Goal: Information Seeking & Learning: Learn about a topic

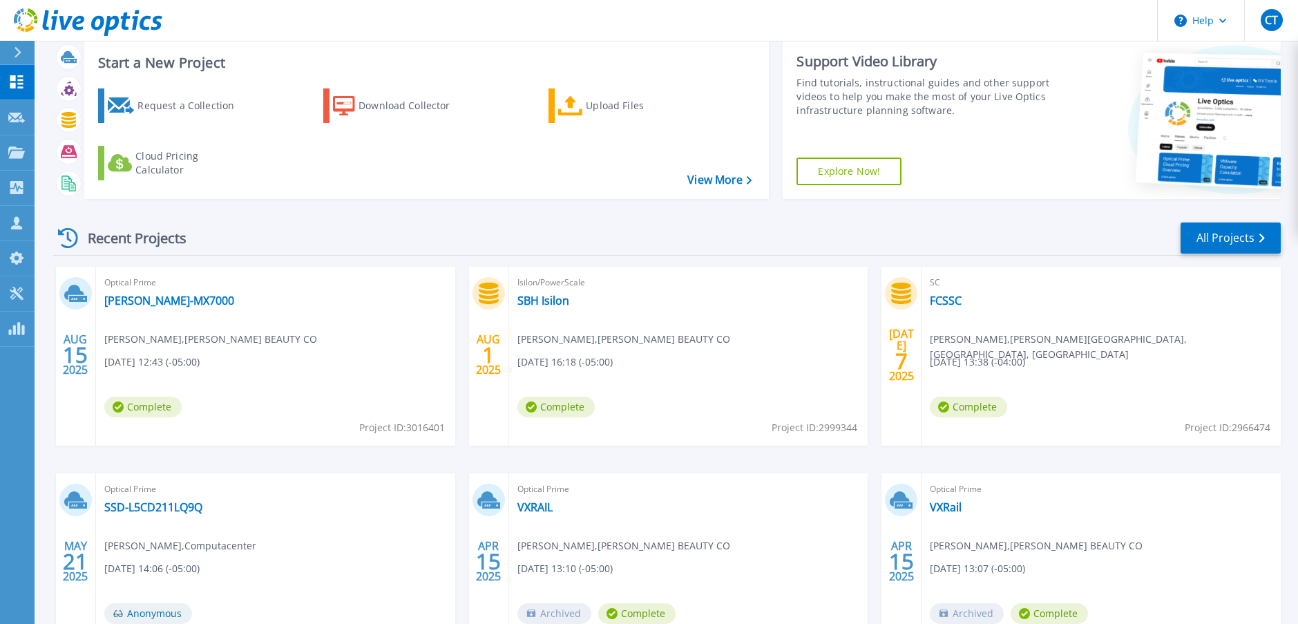
scroll to position [18, 0]
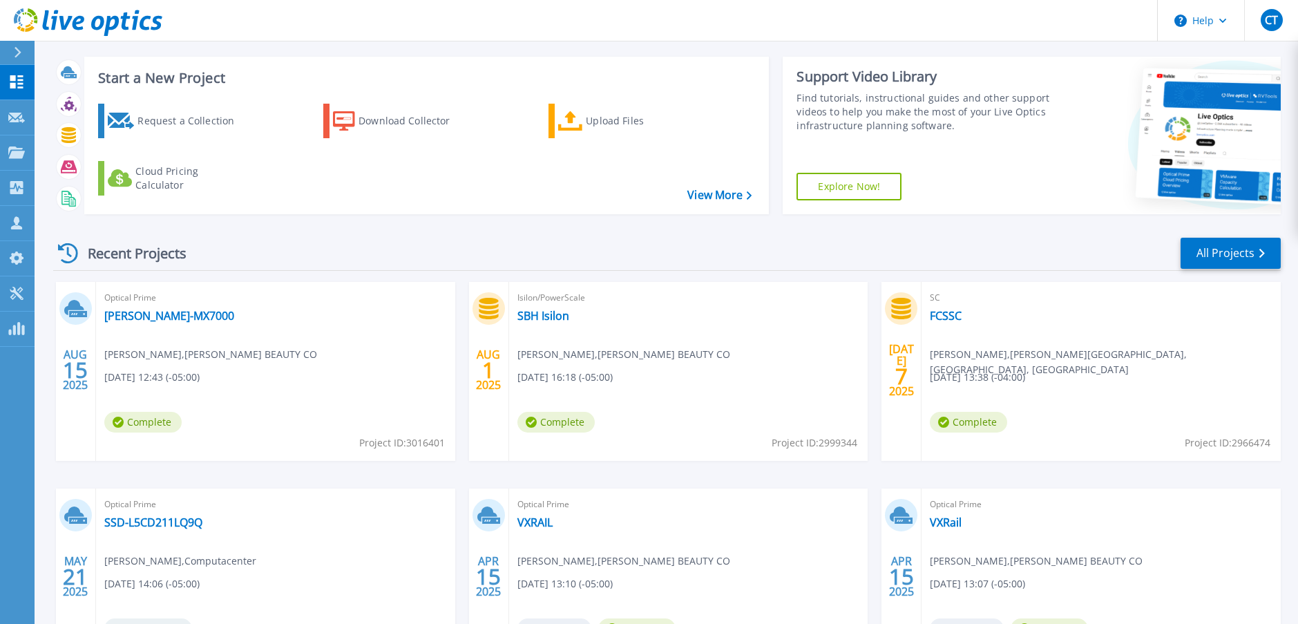
click at [146, 302] on span "Optical Prime" at bounding box center [275, 297] width 343 height 15
click at [130, 312] on link "[PERSON_NAME]-MX7000" at bounding box center [169, 316] width 130 height 14
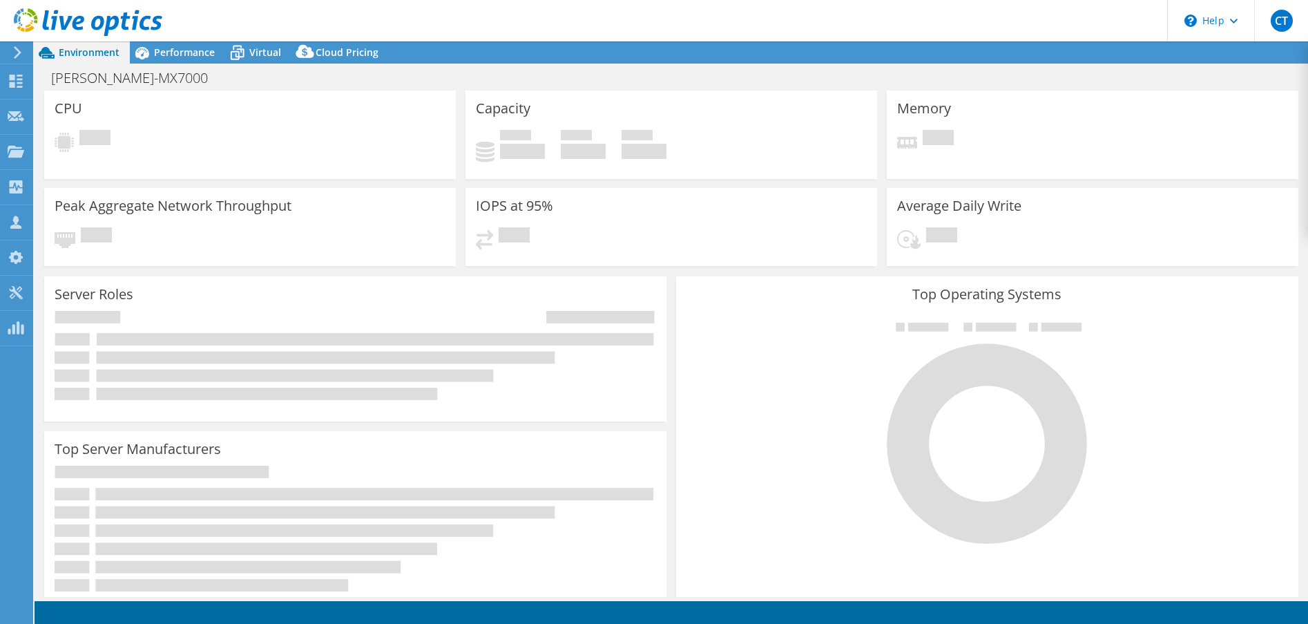
select select "USD"
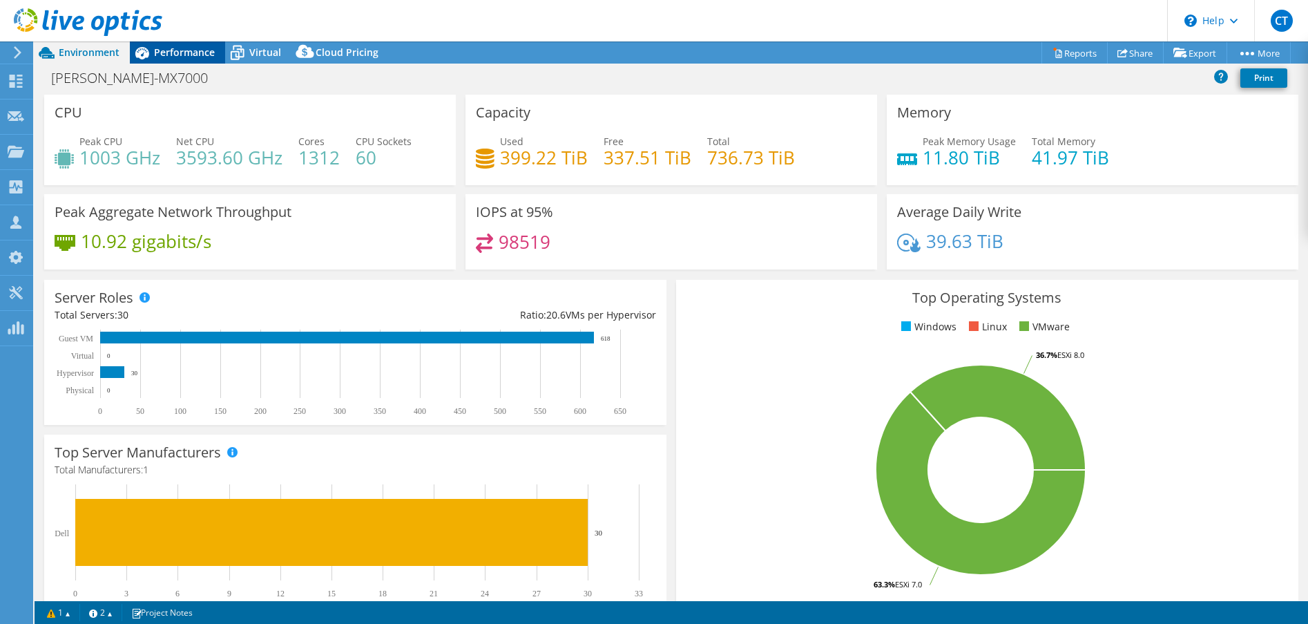
click at [164, 59] on div "Performance" at bounding box center [177, 52] width 95 height 22
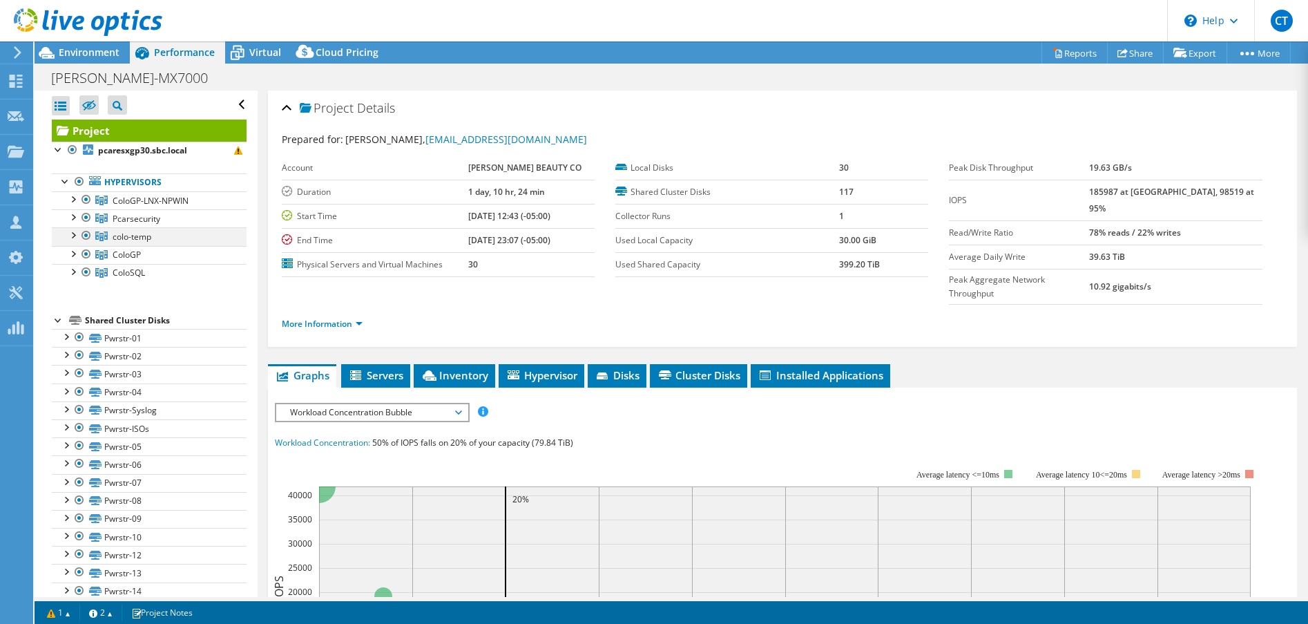
click at [73, 237] on div at bounding box center [73, 234] width 14 height 14
click at [75, 223] on div at bounding box center [73, 216] width 14 height 14
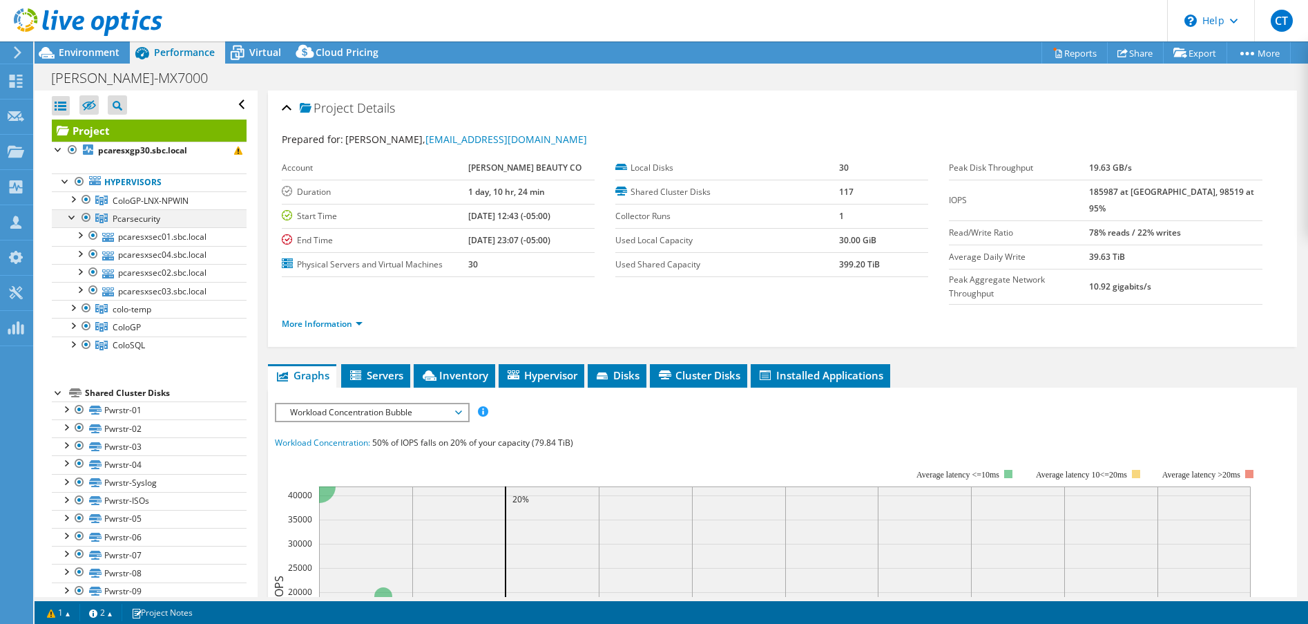
click at [75, 223] on div at bounding box center [73, 216] width 14 height 14
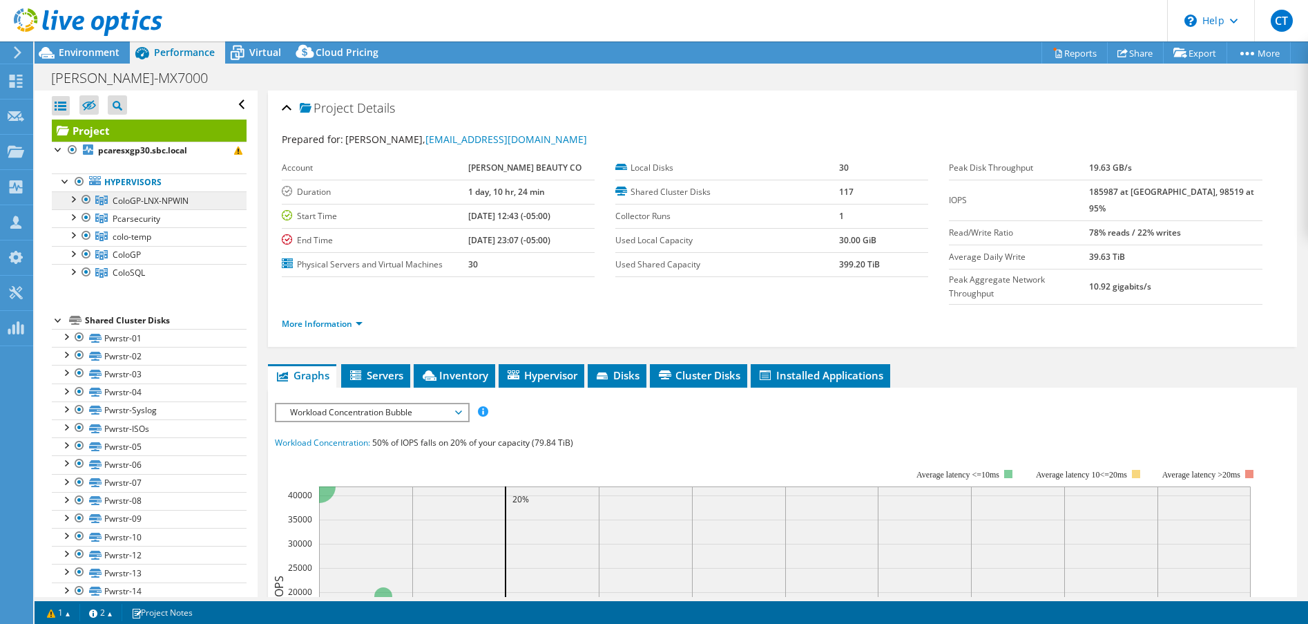
click at [72, 206] on link "ColoGP-LNX-NPWIN" at bounding box center [149, 200] width 195 height 18
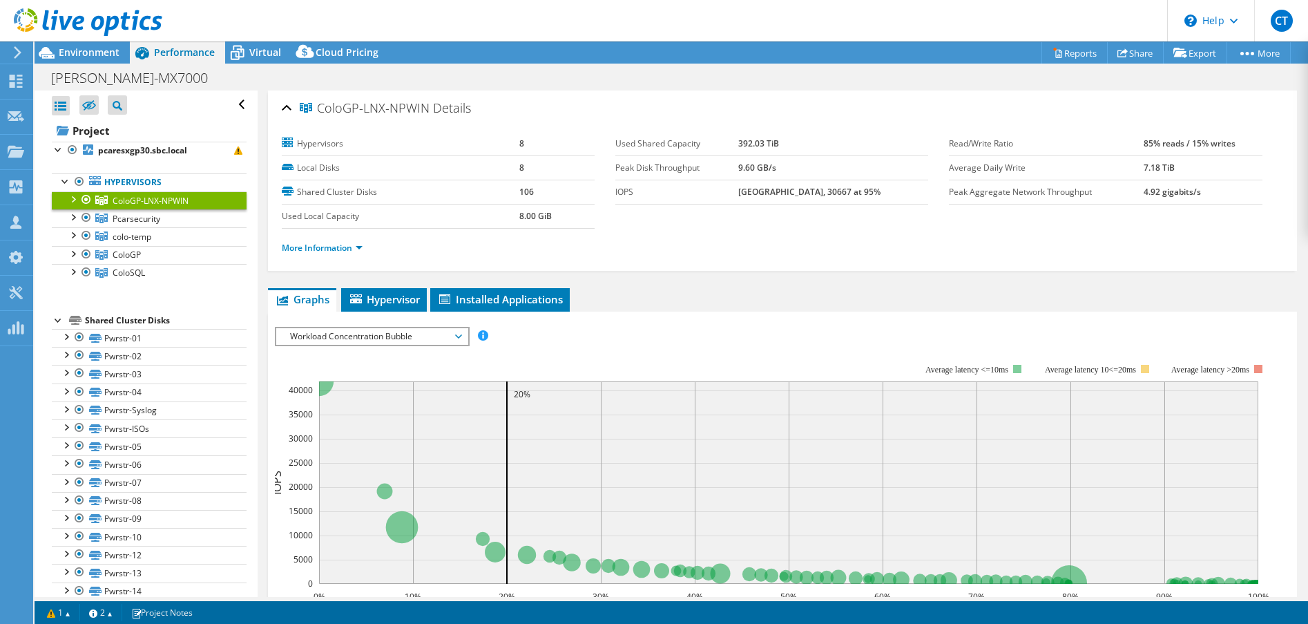
click at [71, 199] on div at bounding box center [73, 198] width 14 height 14
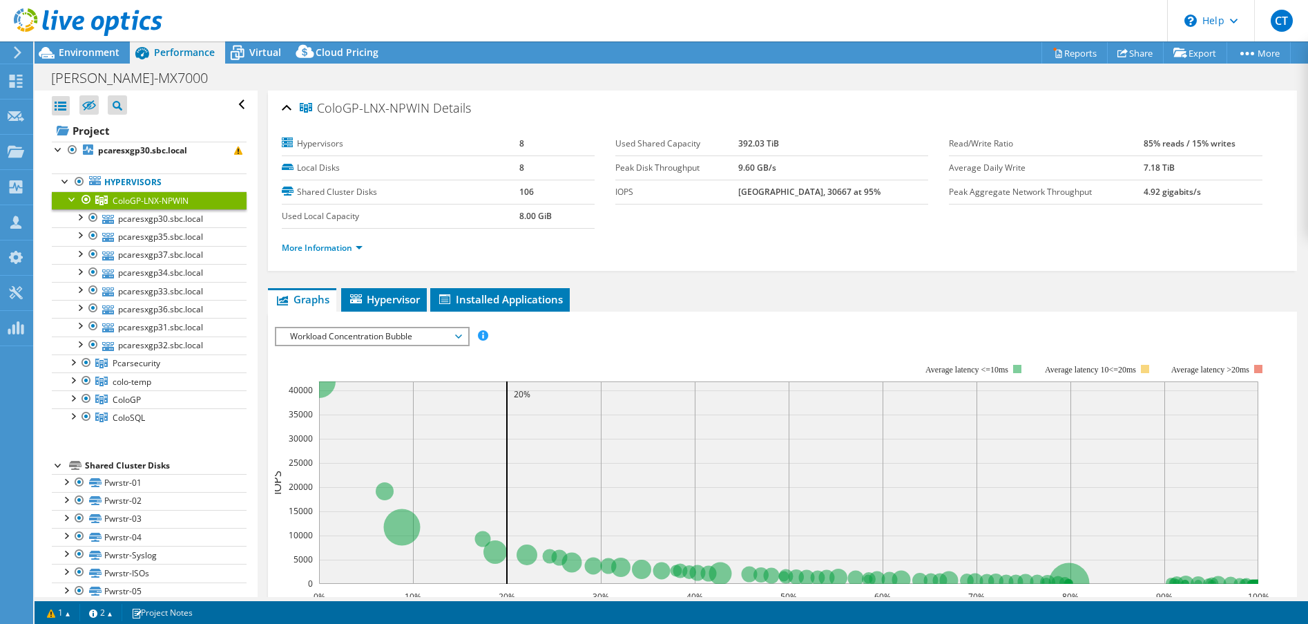
click at [71, 199] on div at bounding box center [73, 198] width 14 height 14
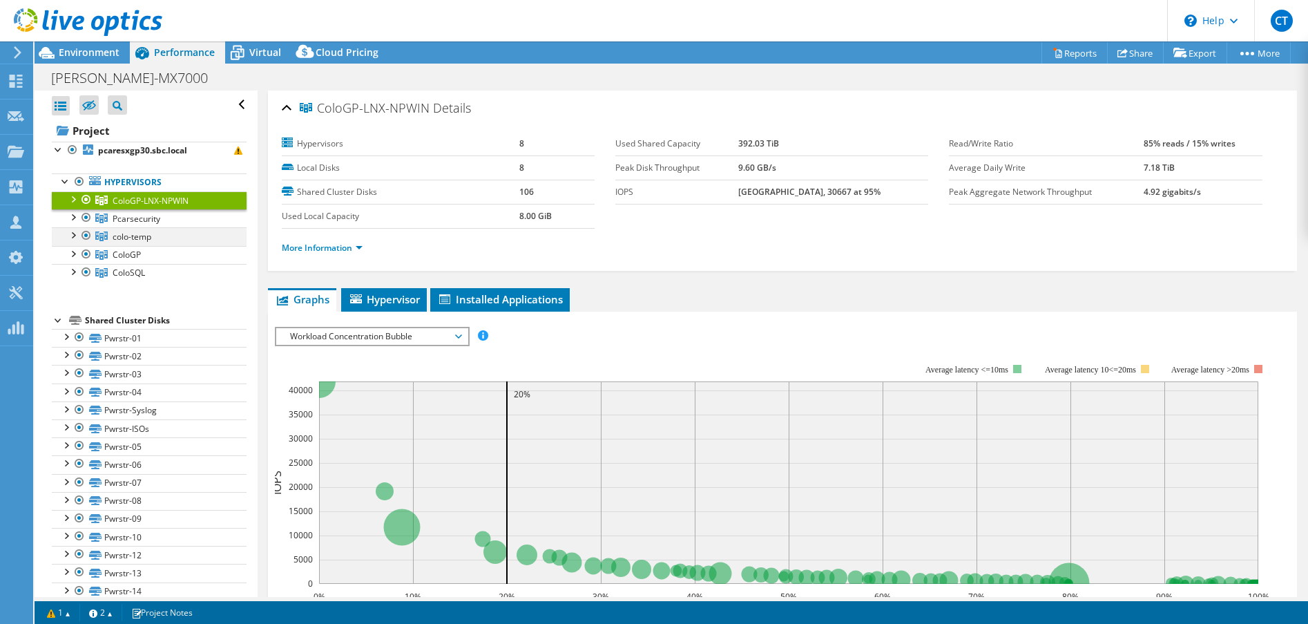
click at [73, 233] on div at bounding box center [73, 234] width 14 height 14
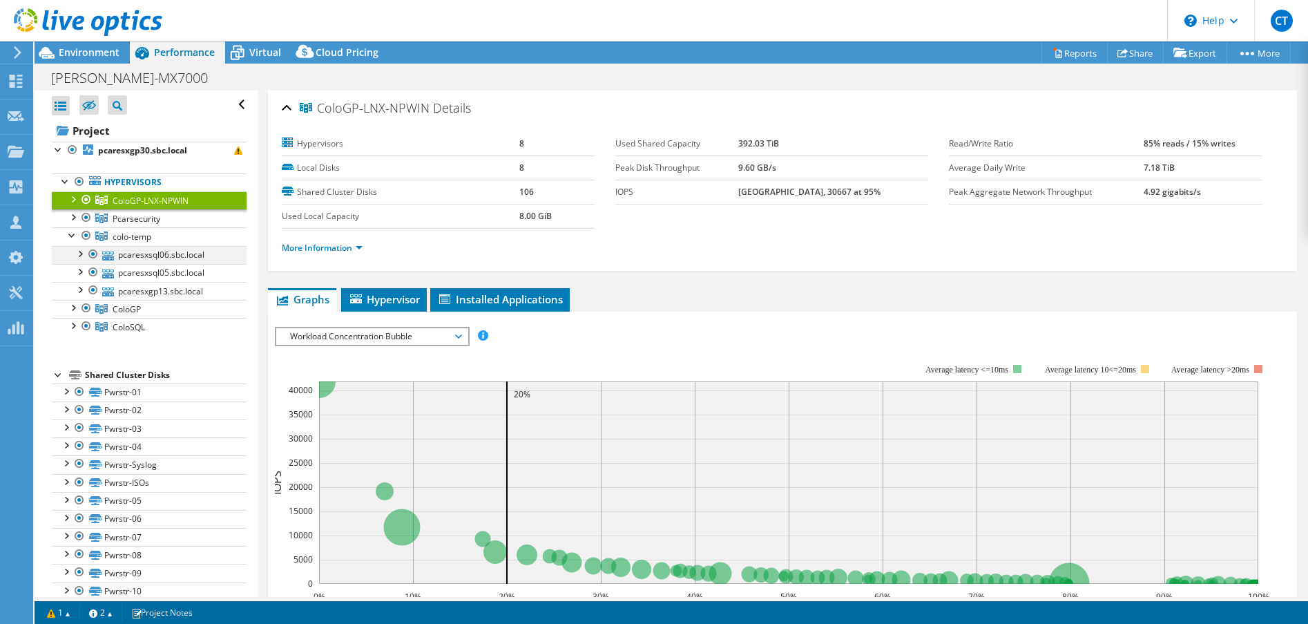
click at [79, 252] on div at bounding box center [80, 253] width 14 height 14
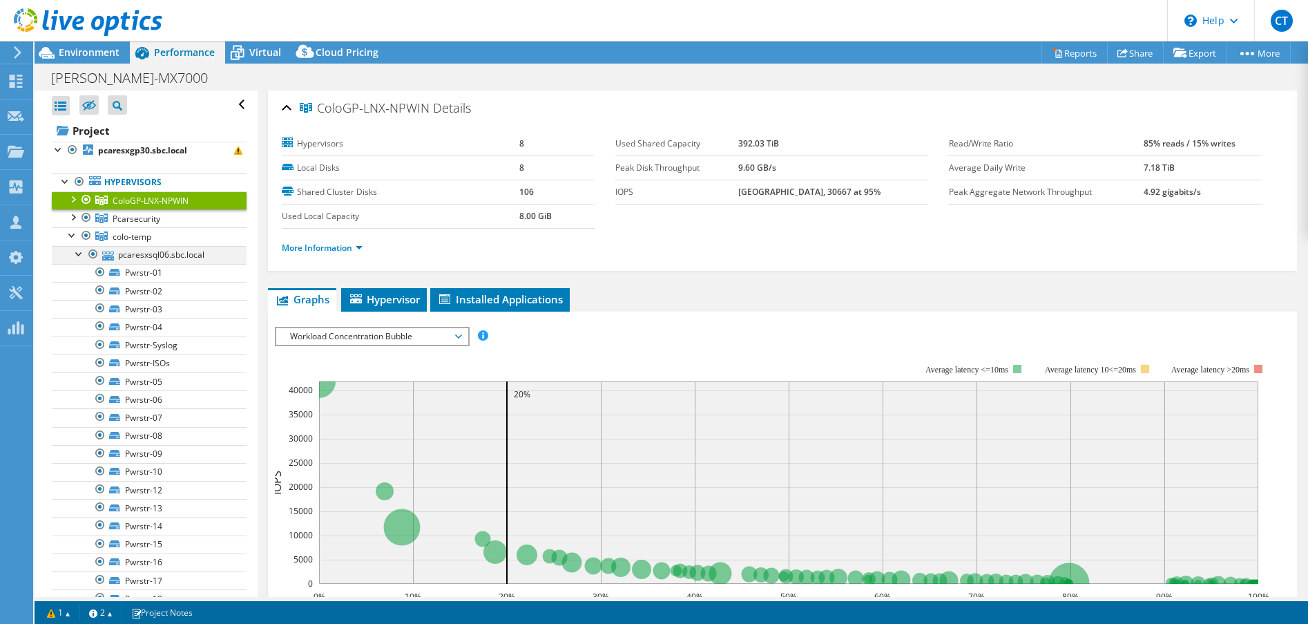
click at [79, 252] on div at bounding box center [80, 253] width 14 height 14
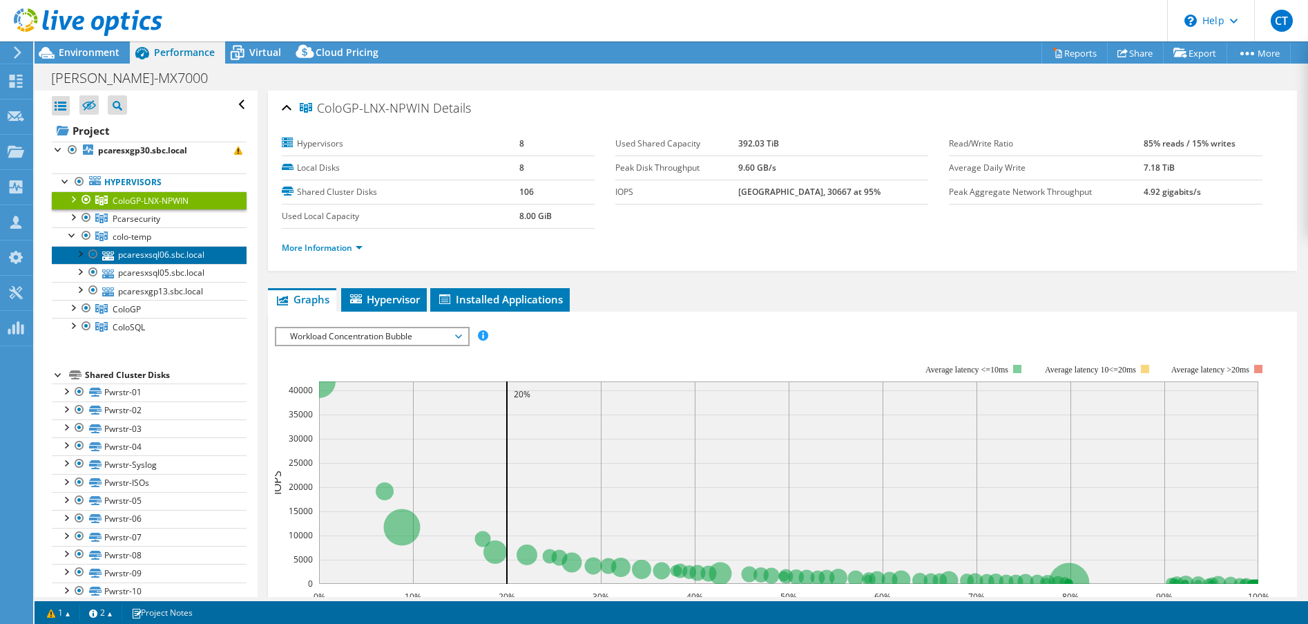
click at [155, 256] on link "pcaresxsql06.sbc.local" at bounding box center [149, 255] width 195 height 18
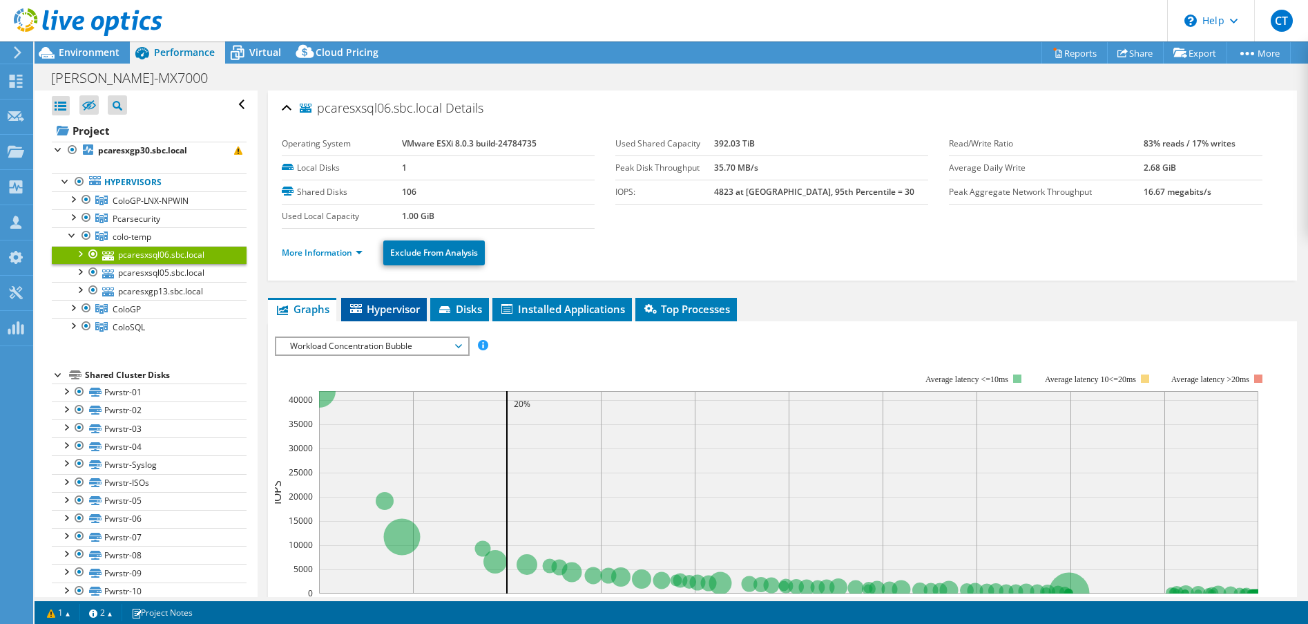
click at [397, 311] on span "Hypervisor" at bounding box center [384, 309] width 72 height 14
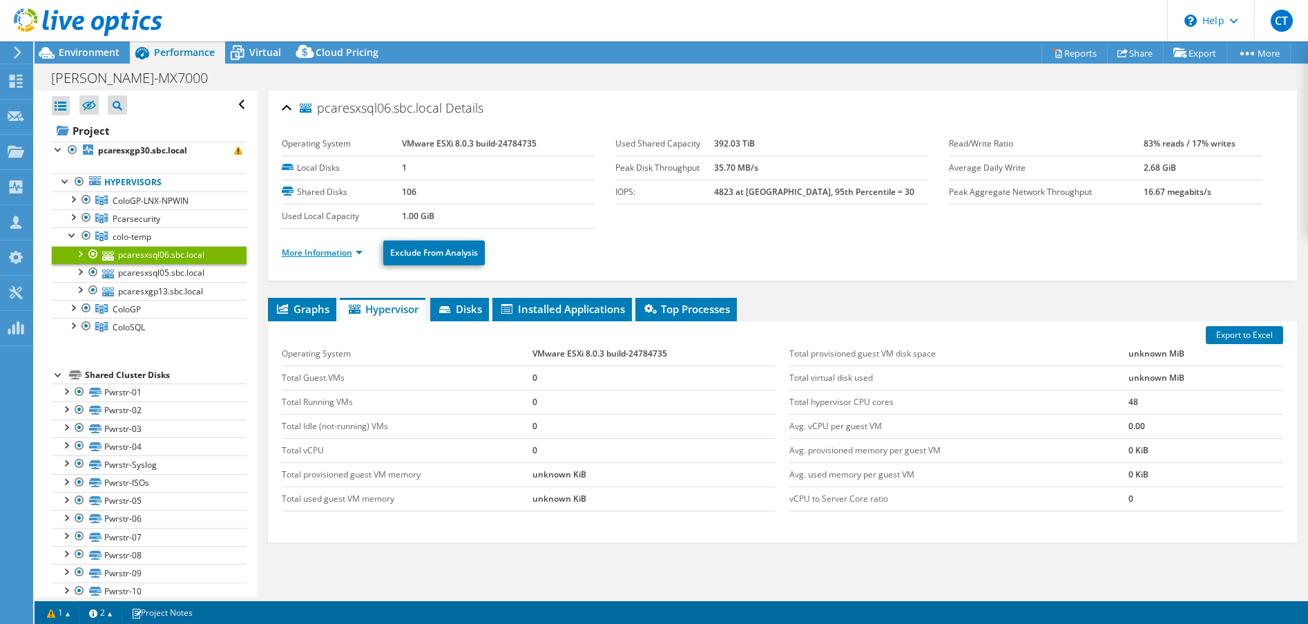
click at [336, 248] on link "More Information" at bounding box center [322, 253] width 81 height 12
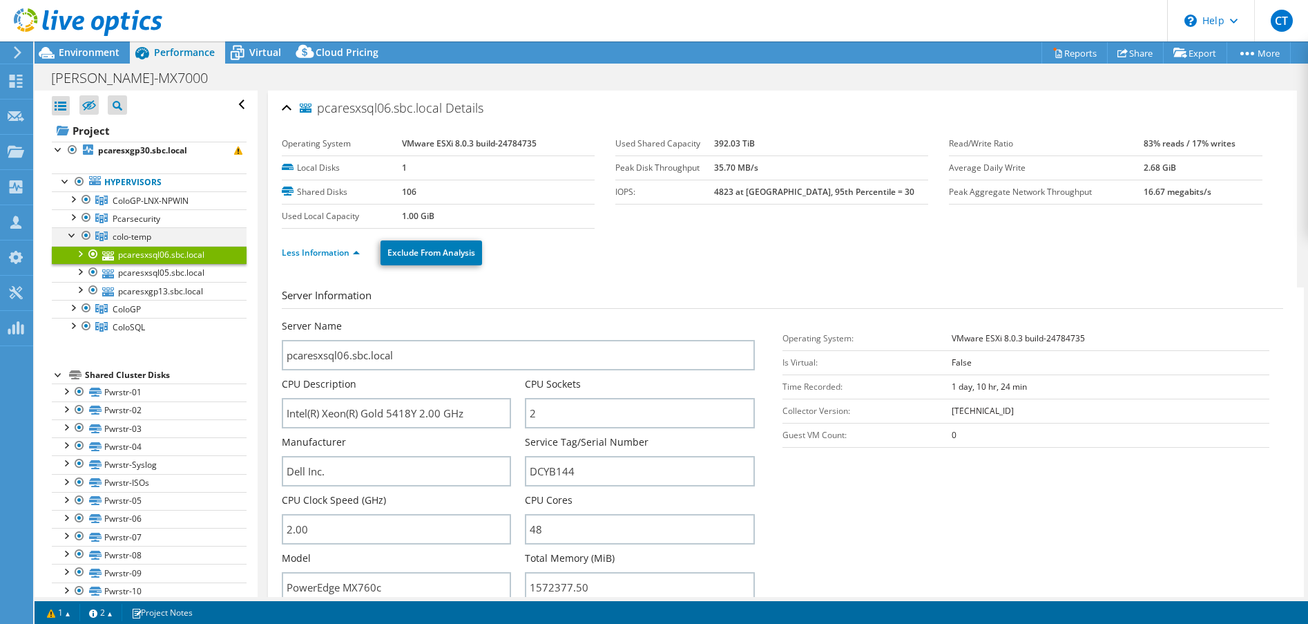
click at [70, 233] on div at bounding box center [73, 234] width 14 height 14
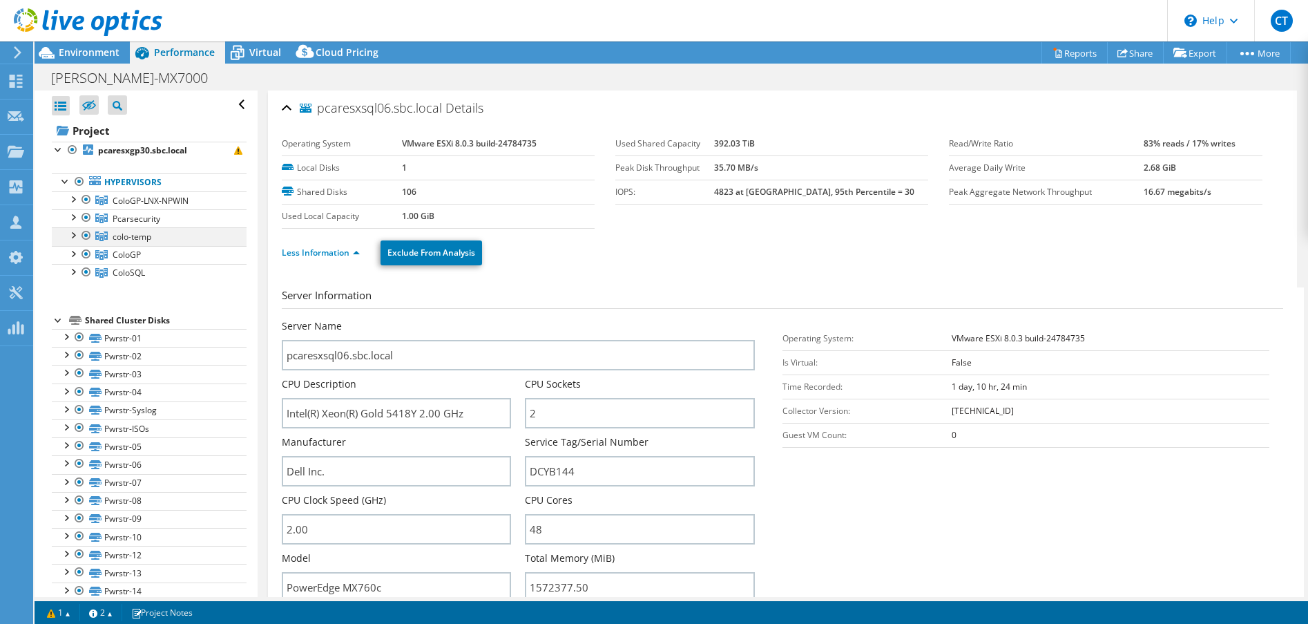
click at [74, 234] on div at bounding box center [73, 234] width 14 height 14
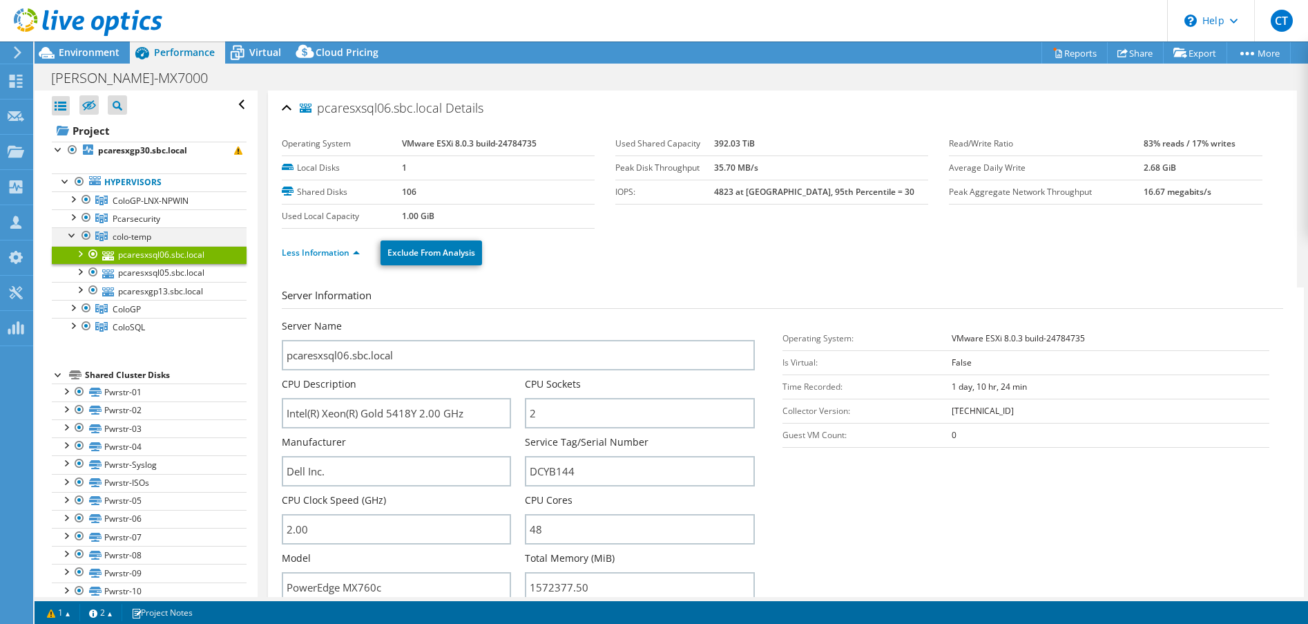
click at [74, 234] on div at bounding box center [73, 234] width 14 height 14
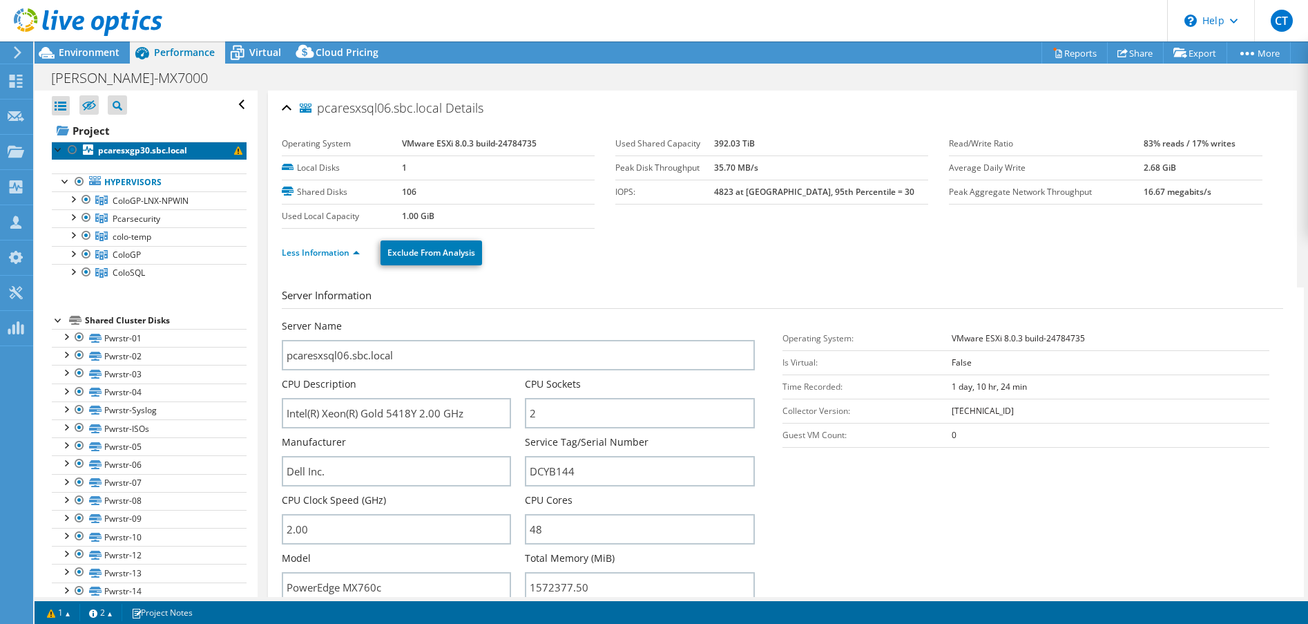
click at [234, 152] on span at bounding box center [238, 150] width 8 height 8
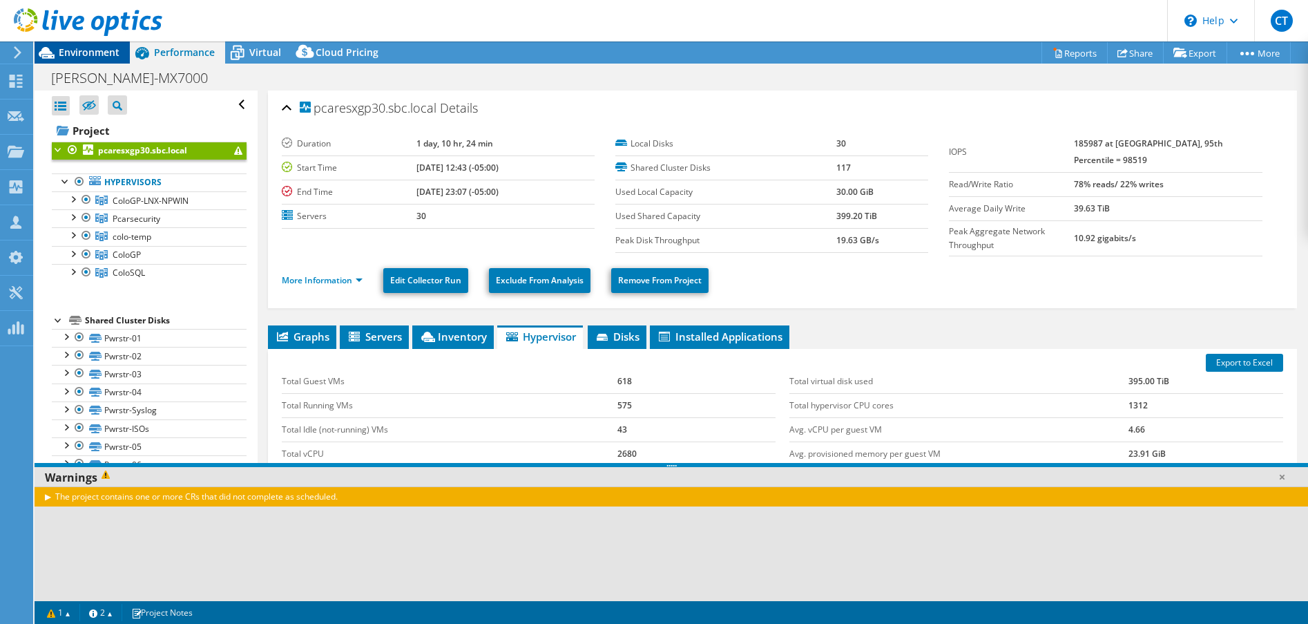
click at [73, 57] on span "Environment" at bounding box center [89, 52] width 61 height 13
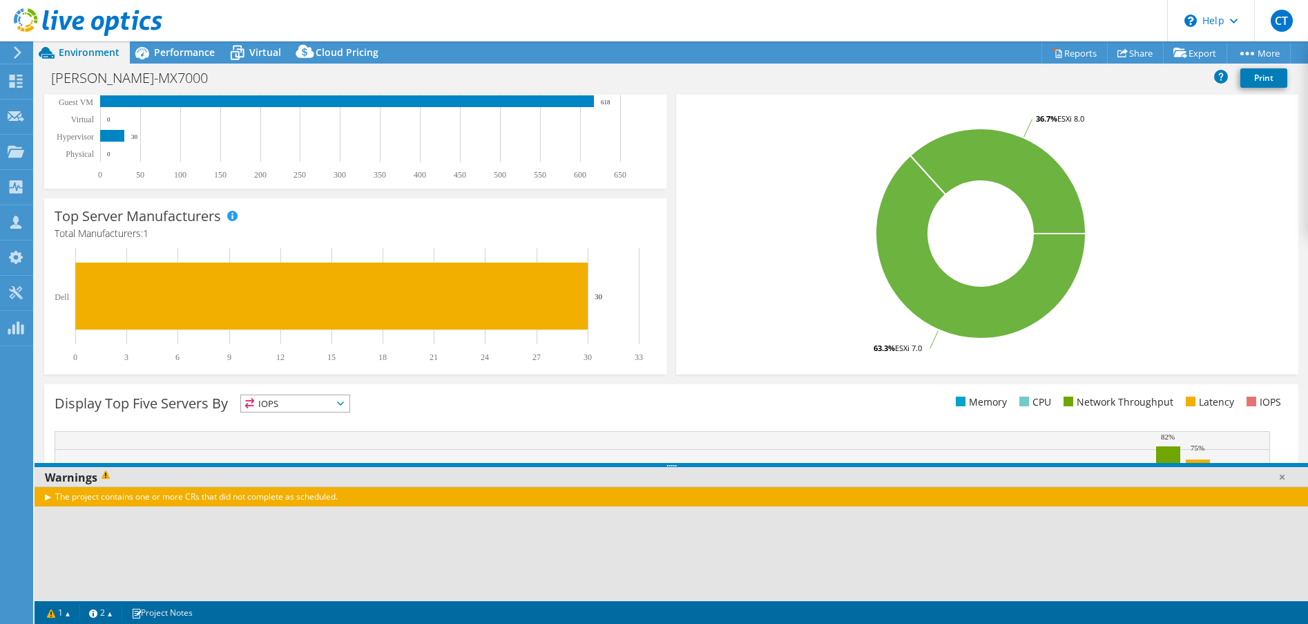
scroll to position [298, 0]
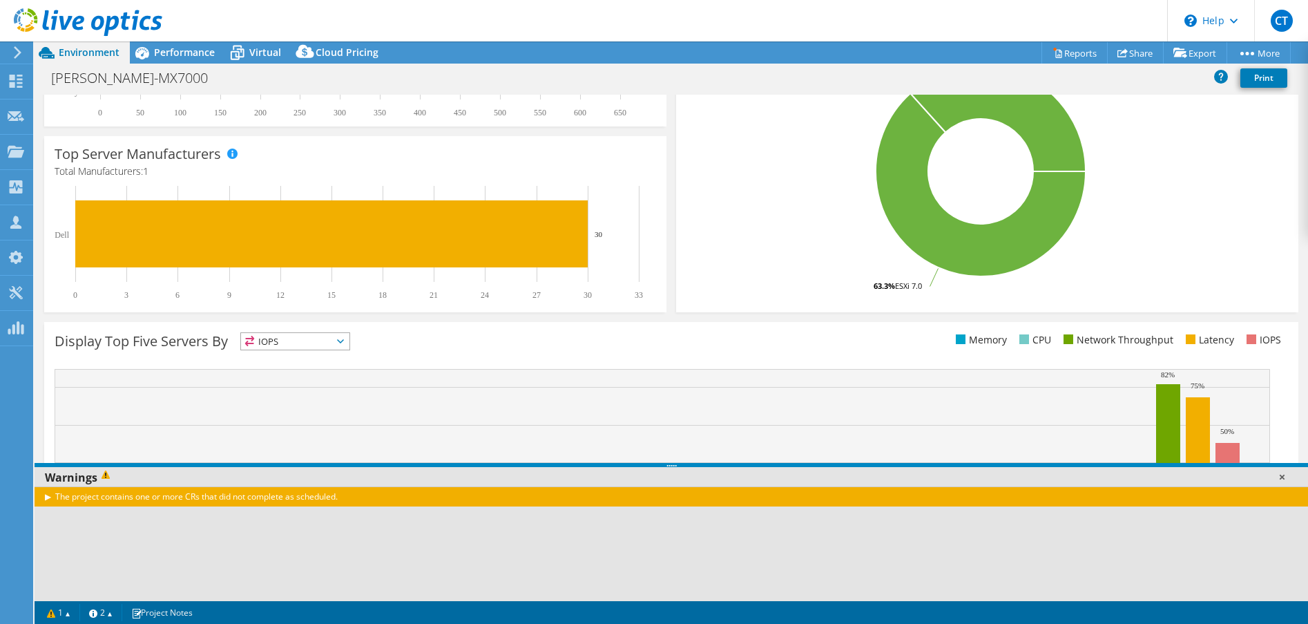
click at [1280, 474] on link at bounding box center [1282, 477] width 14 height 14
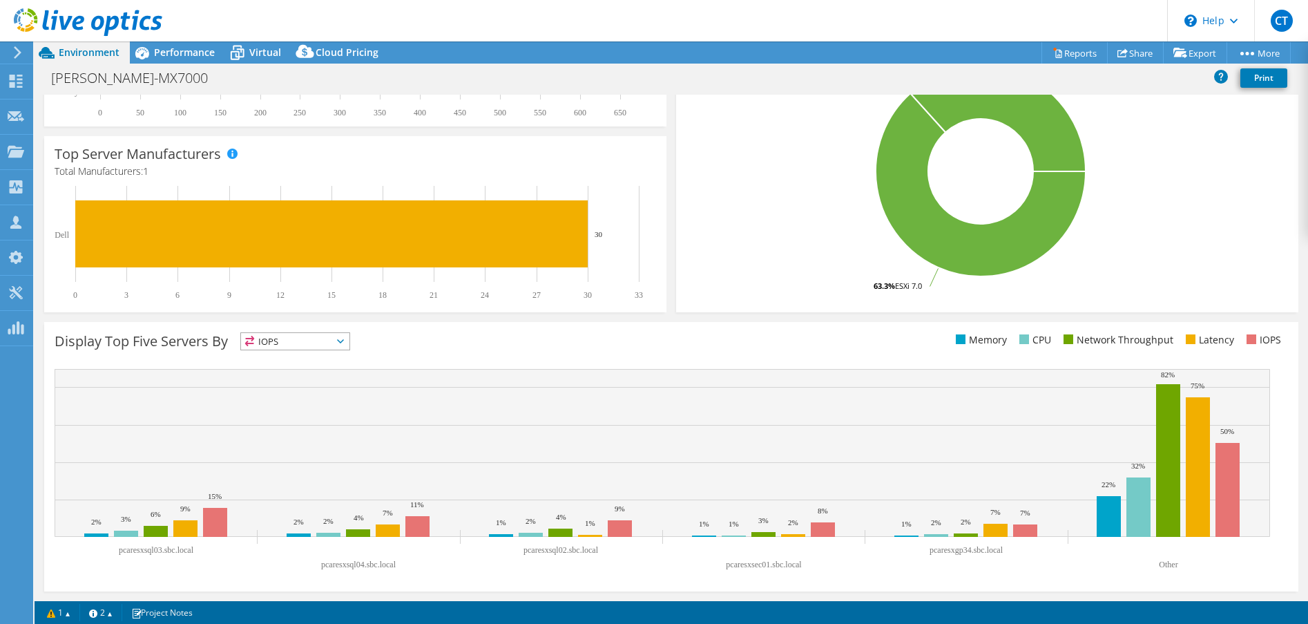
scroll to position [0, 0]
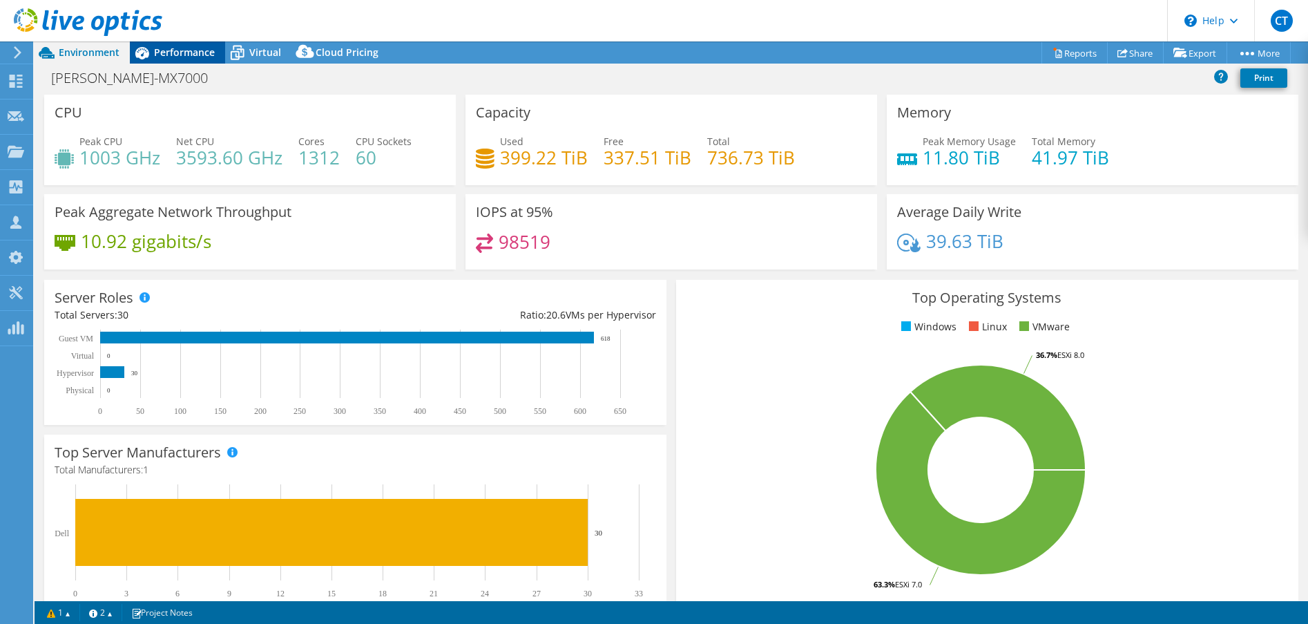
click at [198, 47] on span "Performance" at bounding box center [184, 52] width 61 height 13
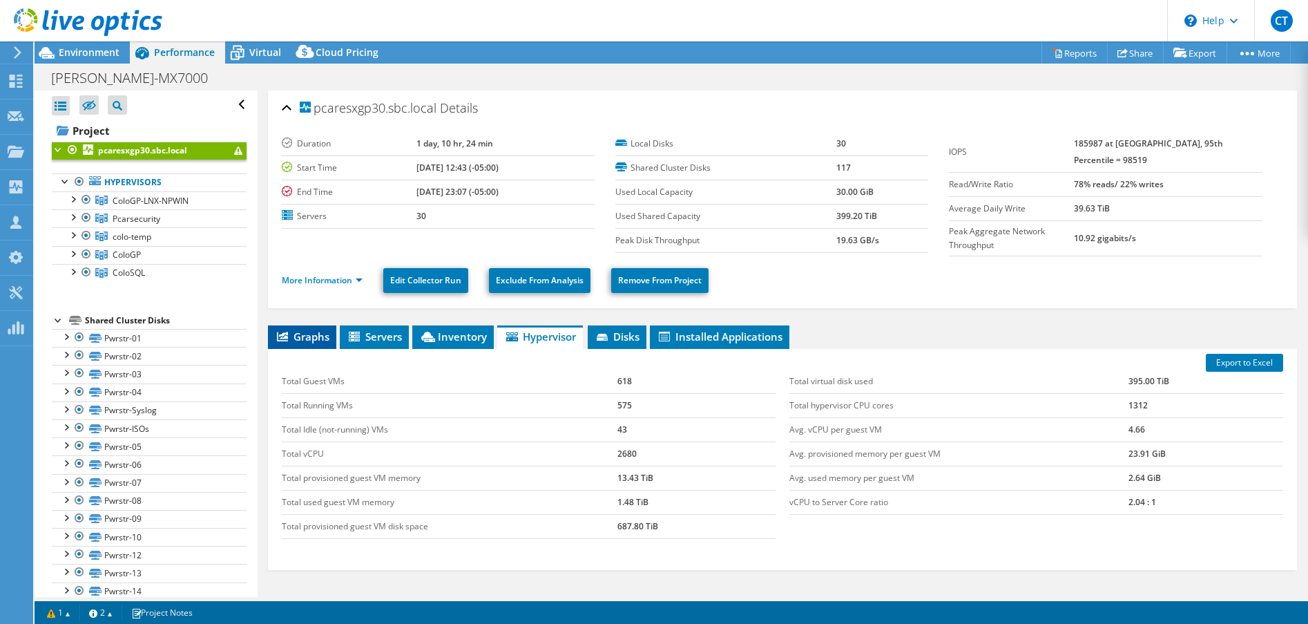
click at [297, 325] on li "Graphs" at bounding box center [302, 336] width 68 height 23
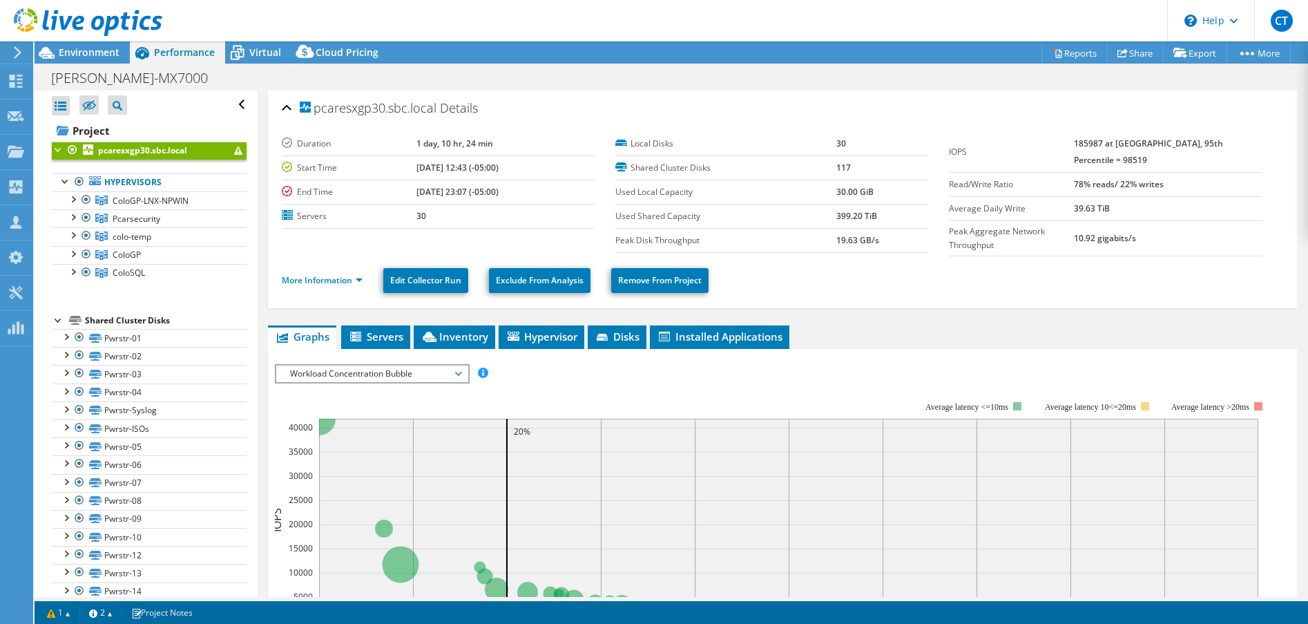
click at [400, 377] on span "Workload Concentration Bubble" at bounding box center [371, 373] width 177 height 17
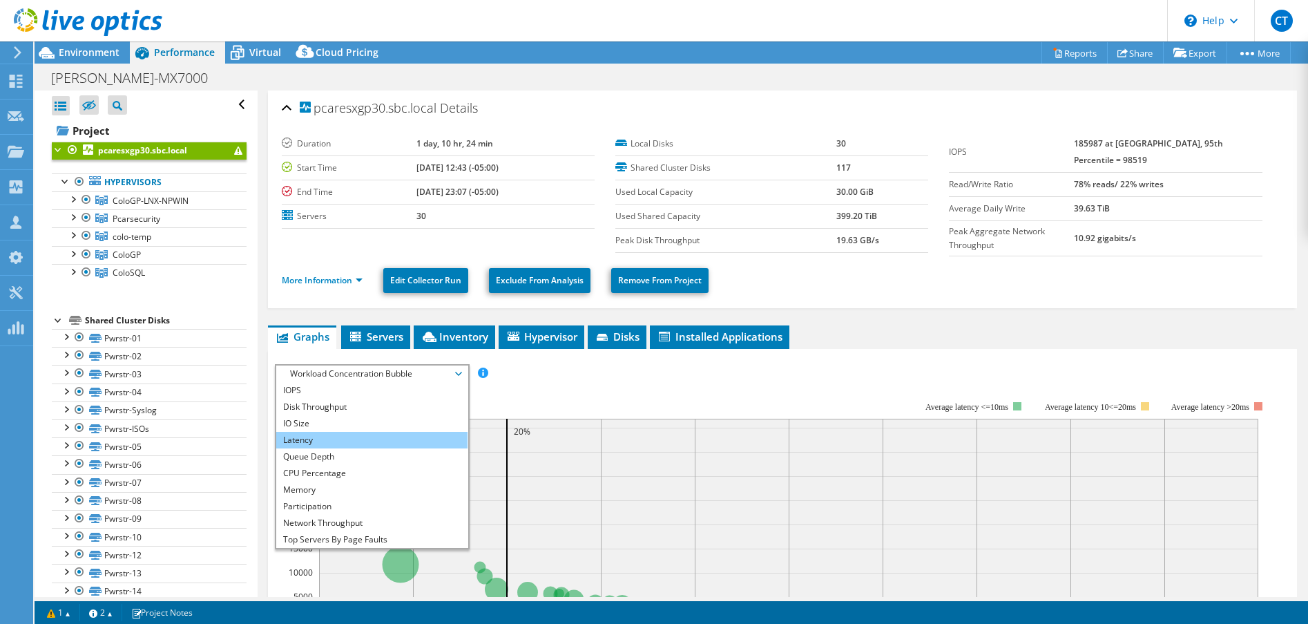
click at [374, 434] on li "Latency" at bounding box center [371, 440] width 191 height 17
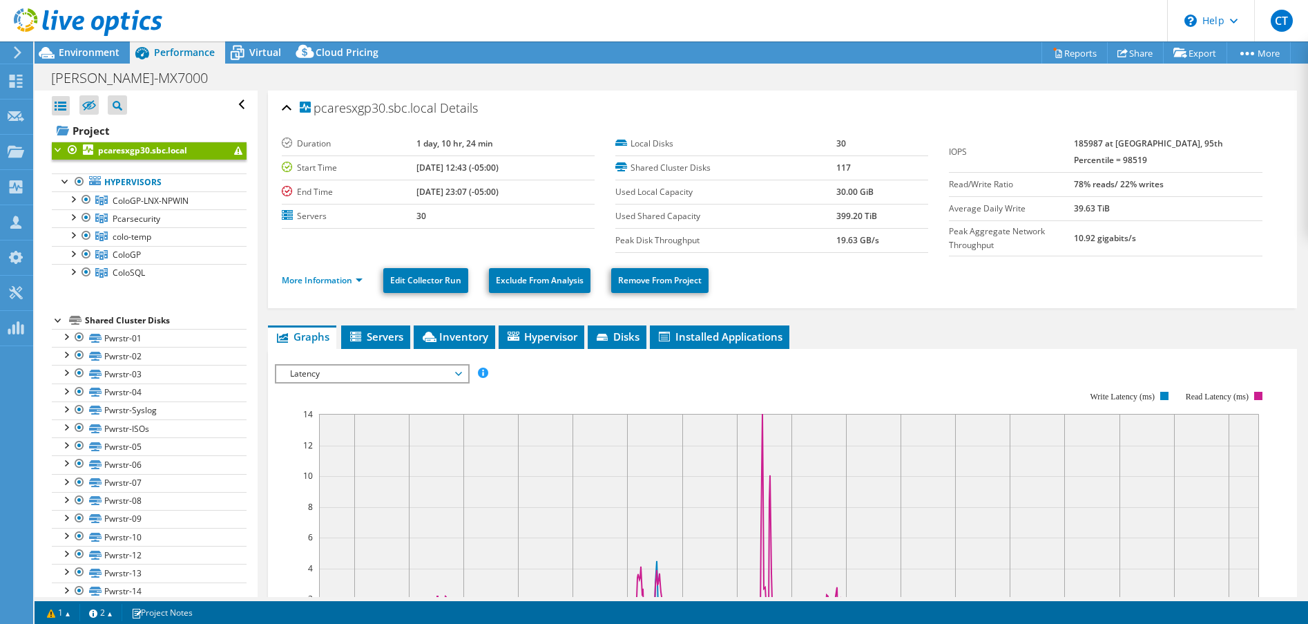
click at [122, 152] on b "pcaresxgp30.sbc.local" at bounding box center [142, 150] width 89 height 12
click at [85, 57] on span "Environment" at bounding box center [89, 52] width 61 height 13
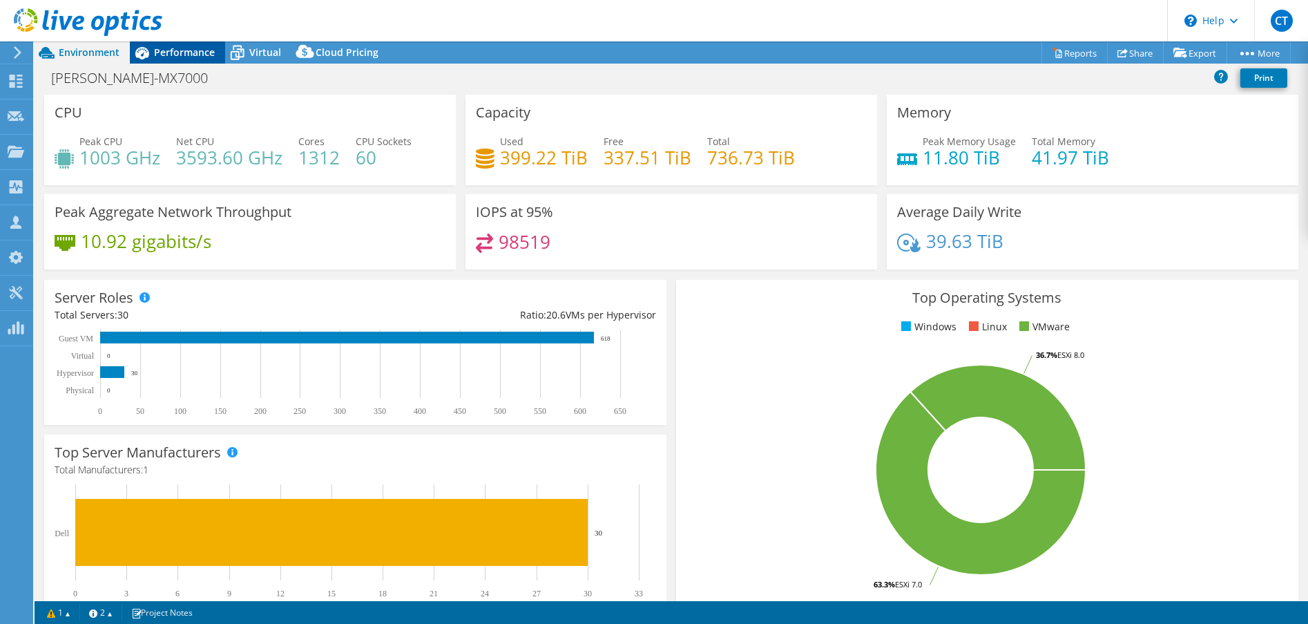
click at [186, 61] on div "Performance" at bounding box center [177, 52] width 95 height 22
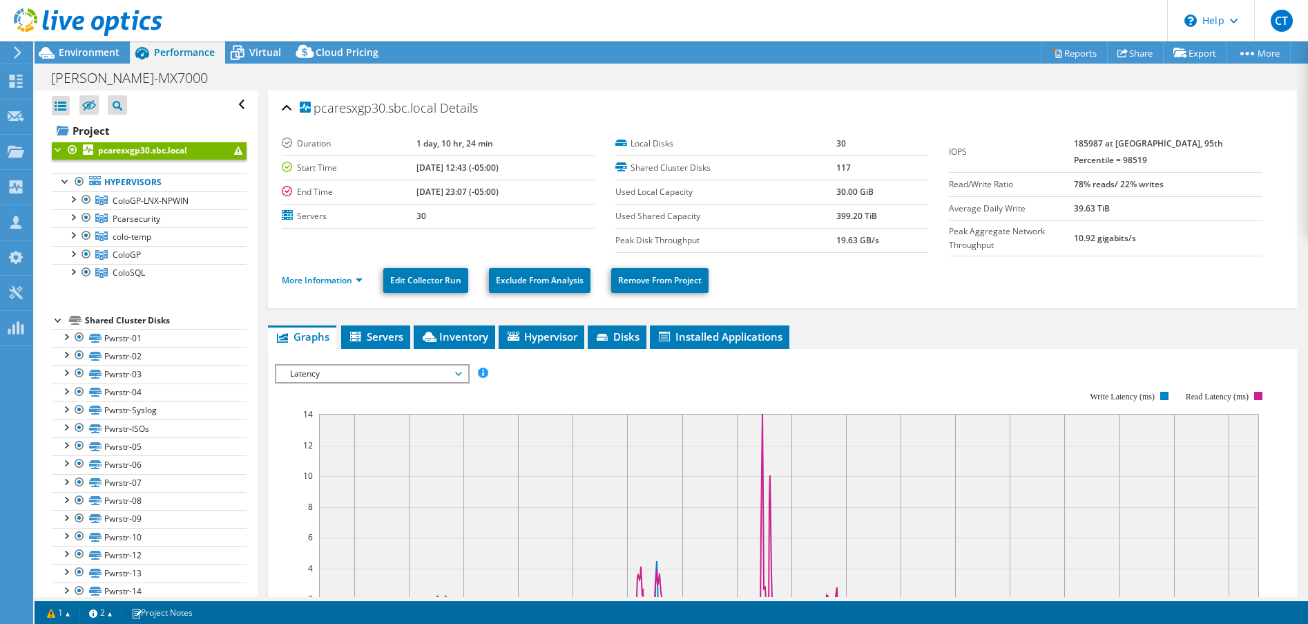
click at [392, 370] on span "Latency" at bounding box center [371, 373] width 177 height 17
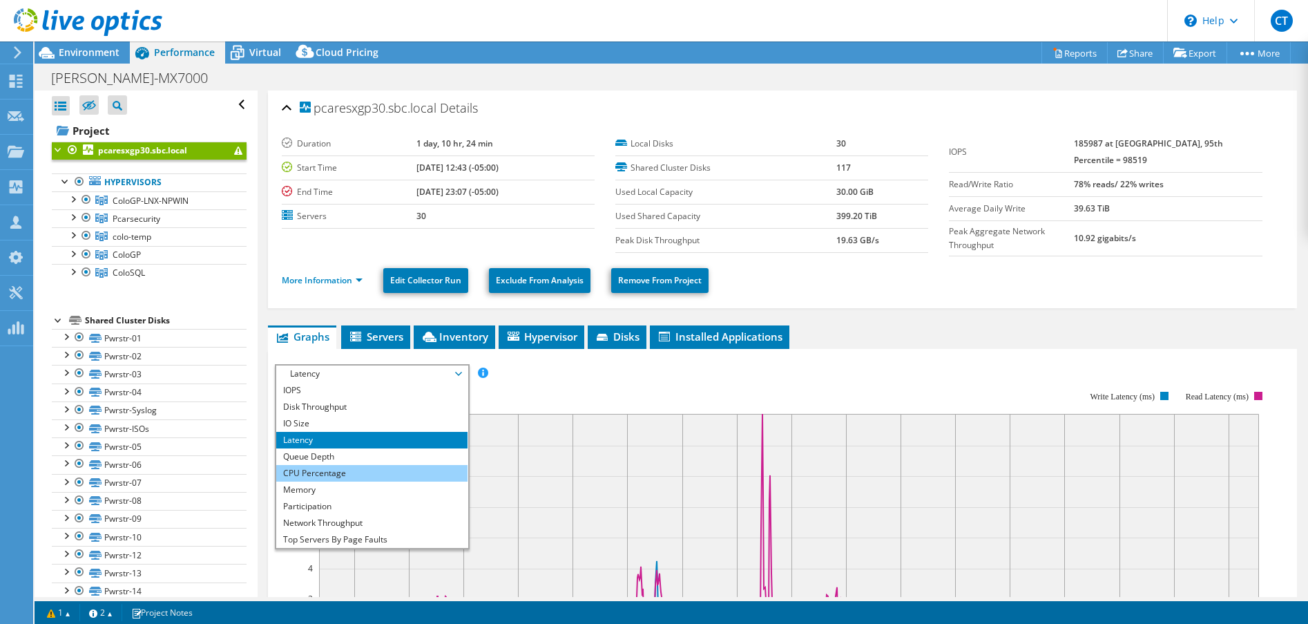
click at [370, 468] on li "CPU Percentage" at bounding box center [371, 473] width 191 height 17
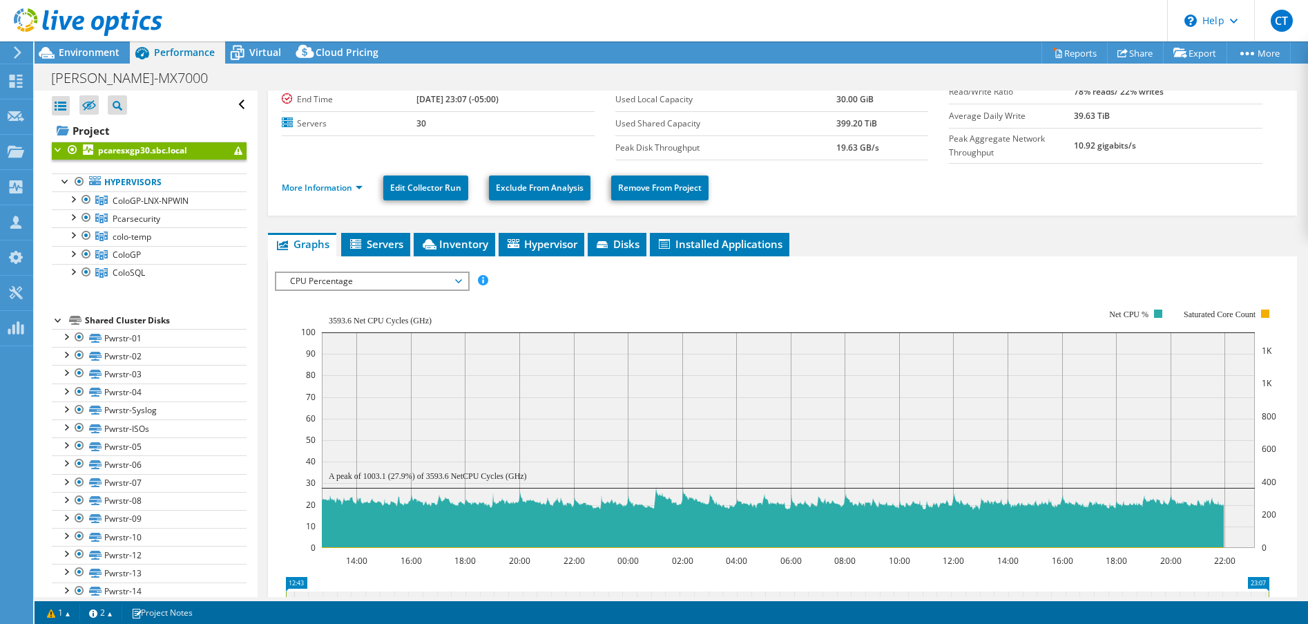
scroll to position [93, 0]
click at [88, 256] on div at bounding box center [86, 254] width 14 height 17
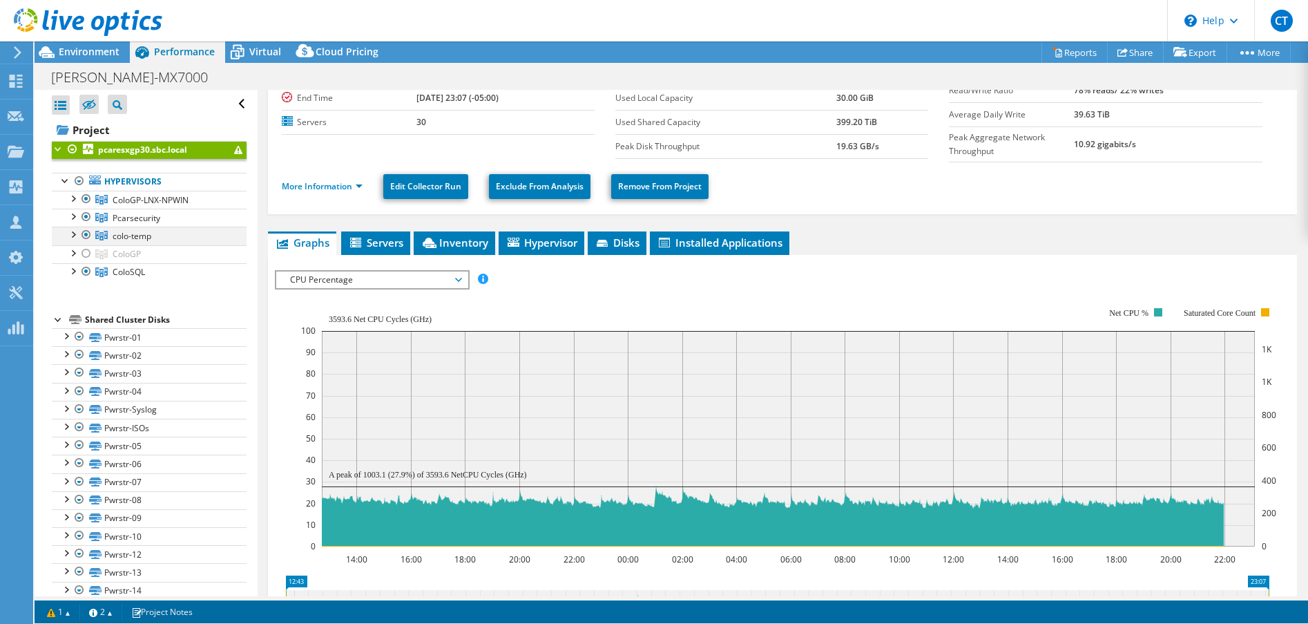
click at [86, 237] on ul "ColoGP-LNX-NPWIN pcaresxgp30.sbc.local Pwrstr-01" at bounding box center [149, 236] width 195 height 90
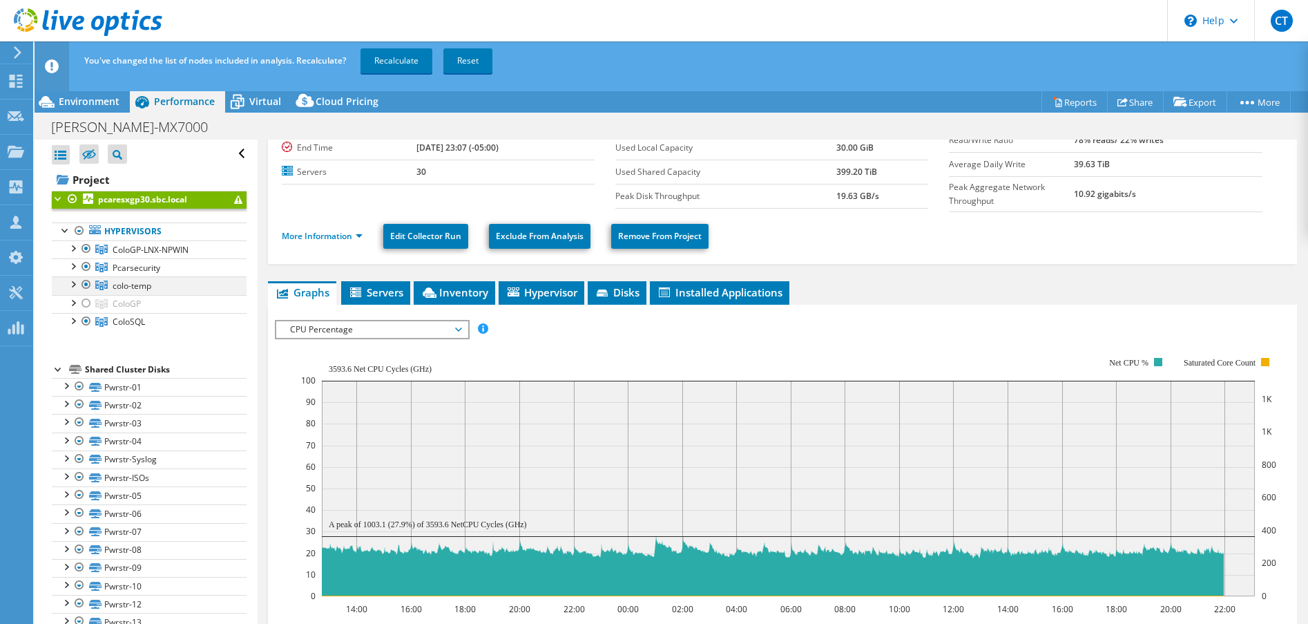
click at [85, 285] on div at bounding box center [86, 284] width 14 height 17
click at [86, 266] on div at bounding box center [86, 266] width 14 height 17
click at [84, 249] on div at bounding box center [86, 248] width 14 height 17
click at [392, 65] on link "Recalculate" at bounding box center [396, 60] width 72 height 25
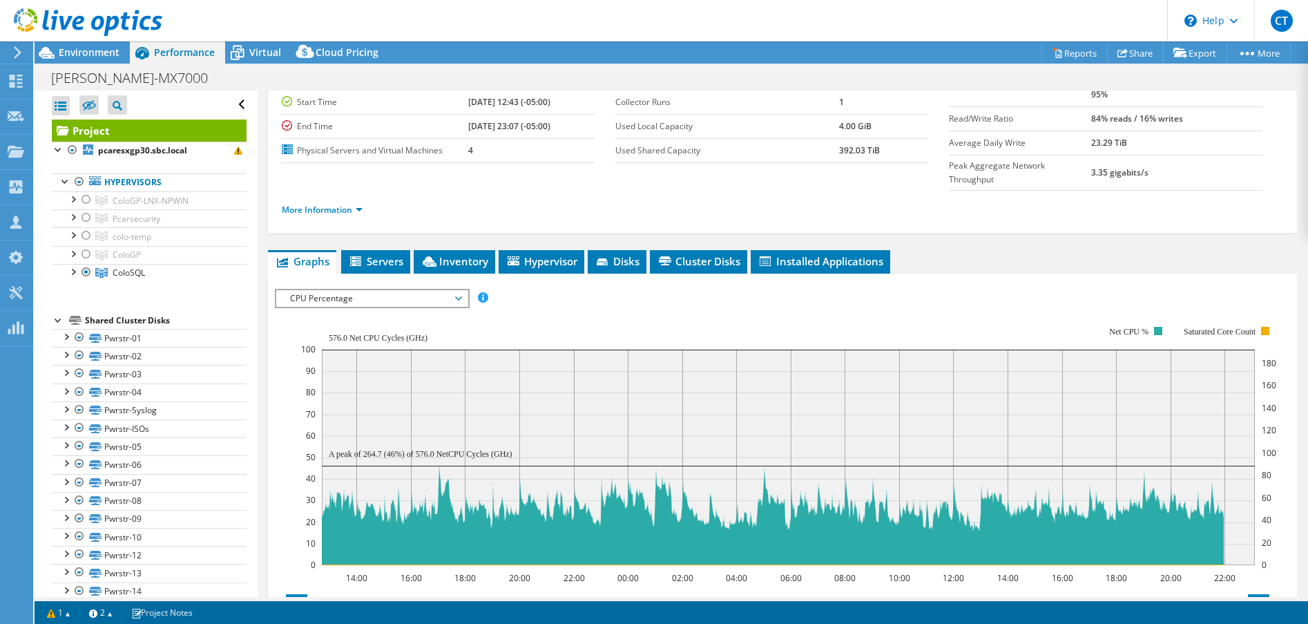
scroll to position [113, 0]
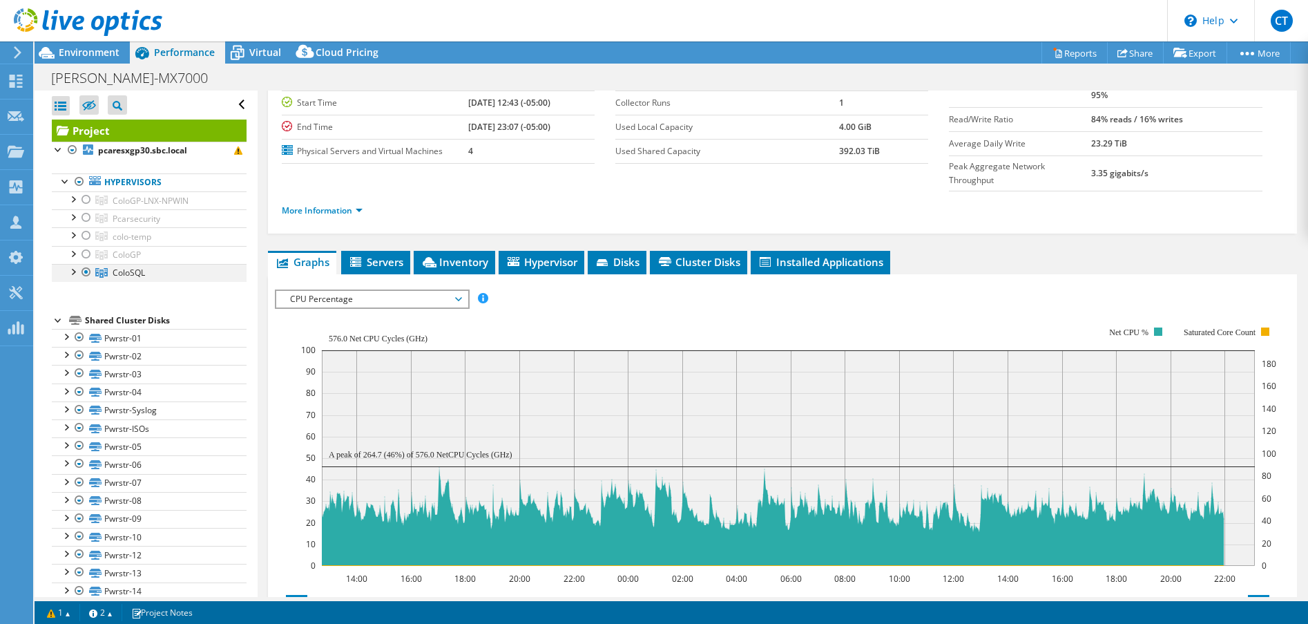
click at [72, 274] on div at bounding box center [73, 271] width 14 height 14
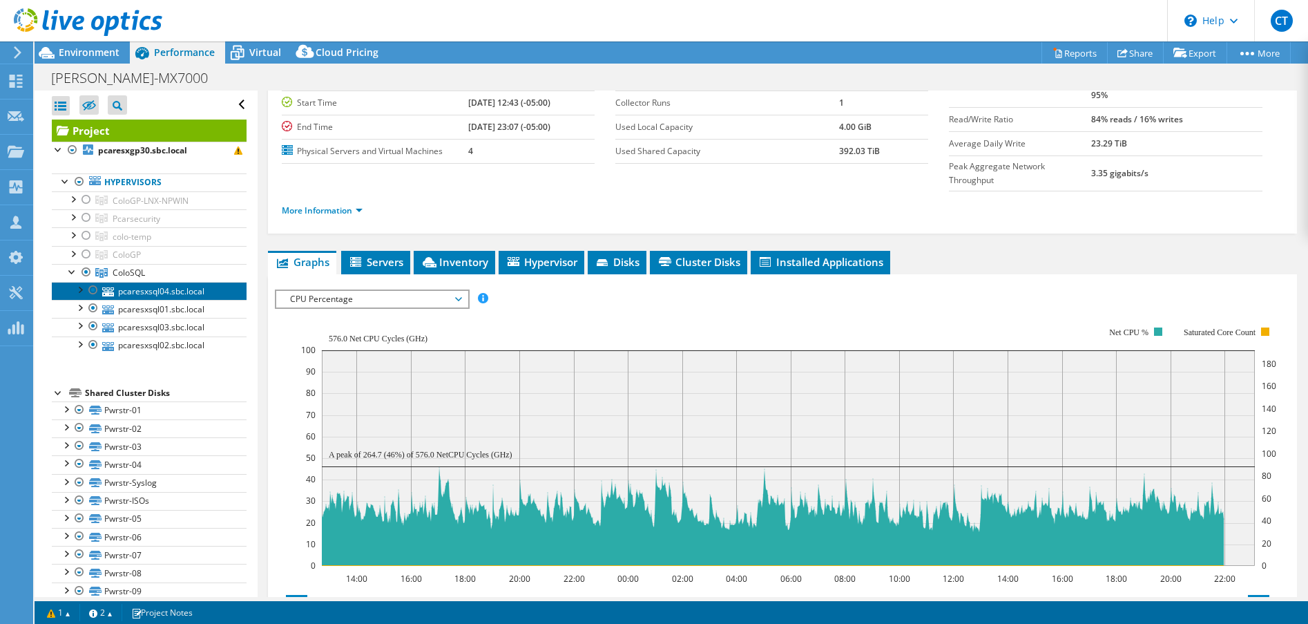
click at [141, 293] on link "pcaresxsql04.sbc.local" at bounding box center [149, 291] width 195 height 18
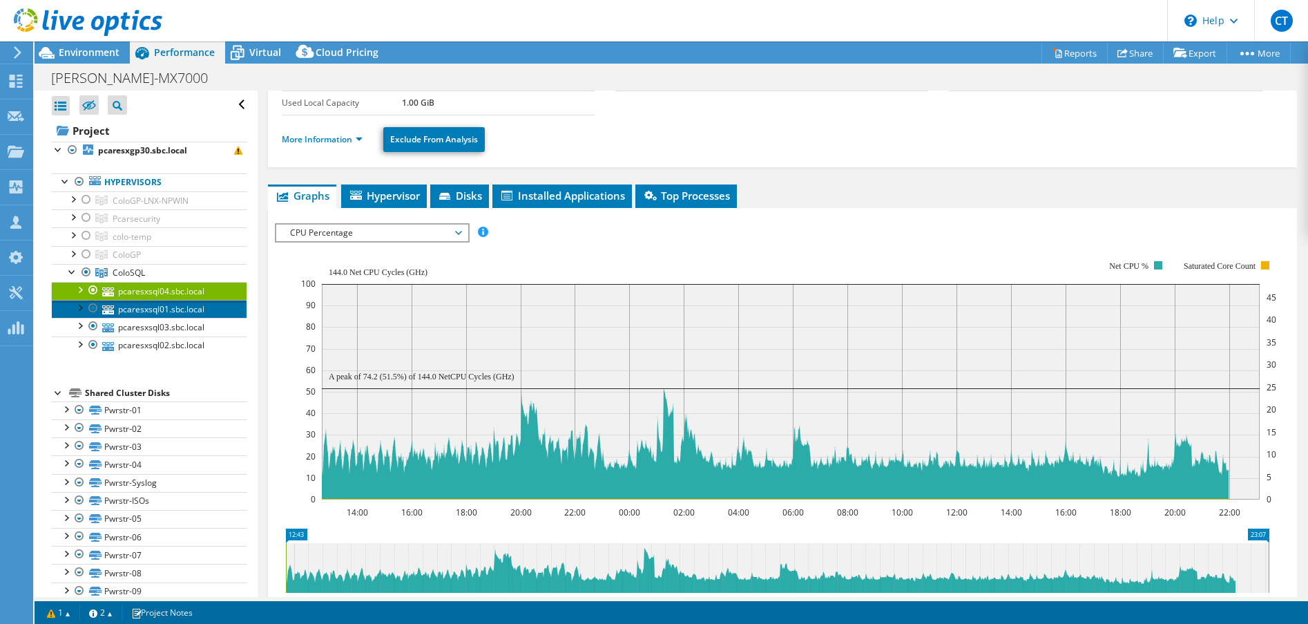
click at [142, 310] on link "pcaresxsql01.sbc.local" at bounding box center [149, 309] width 195 height 18
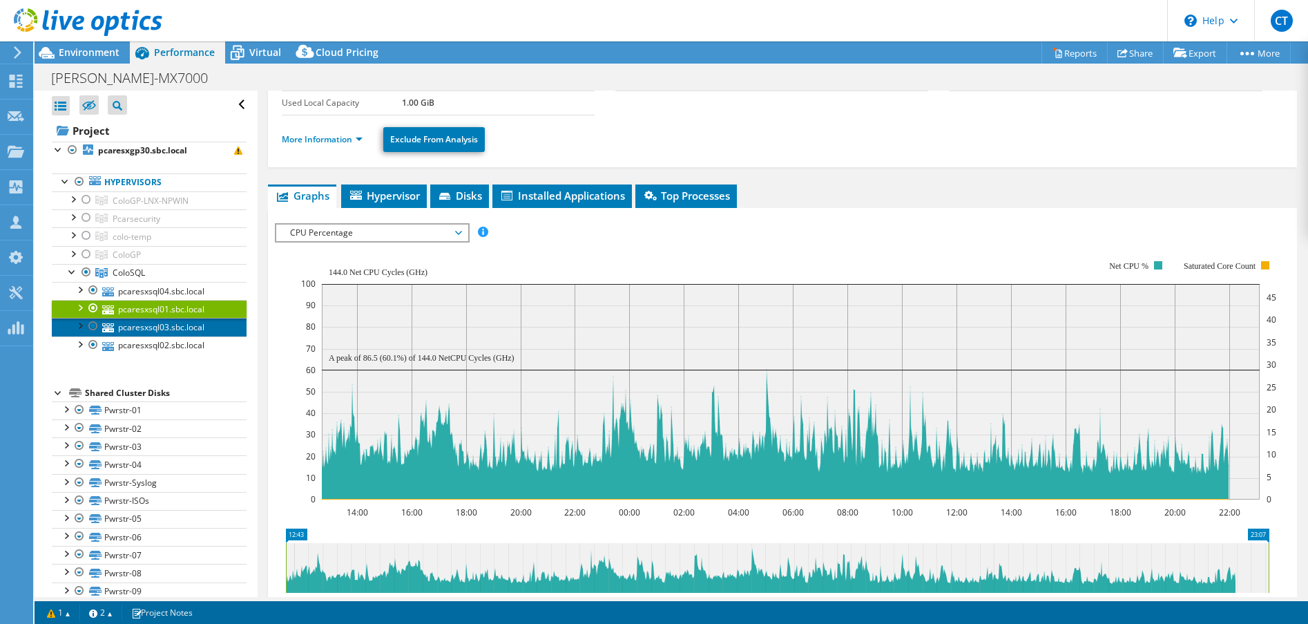
click at [142, 325] on link "pcaresxsql03.sbc.local" at bounding box center [149, 327] width 195 height 18
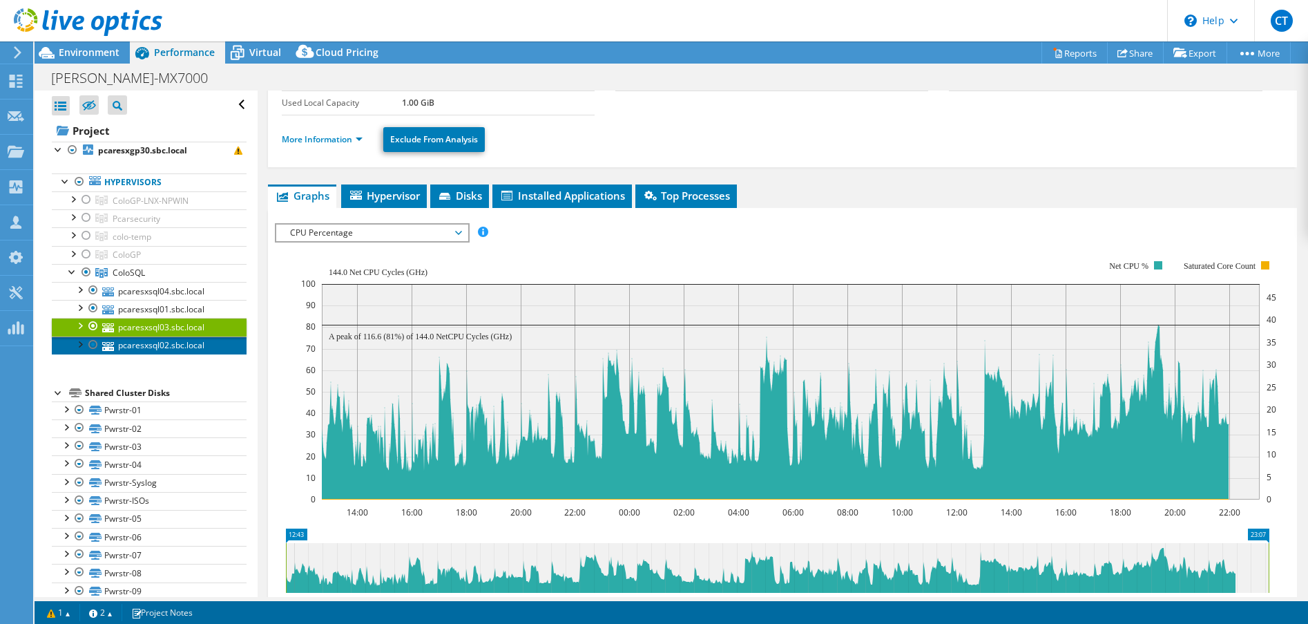
click at [136, 344] on link "pcaresxsql02.sbc.local" at bounding box center [149, 345] width 195 height 18
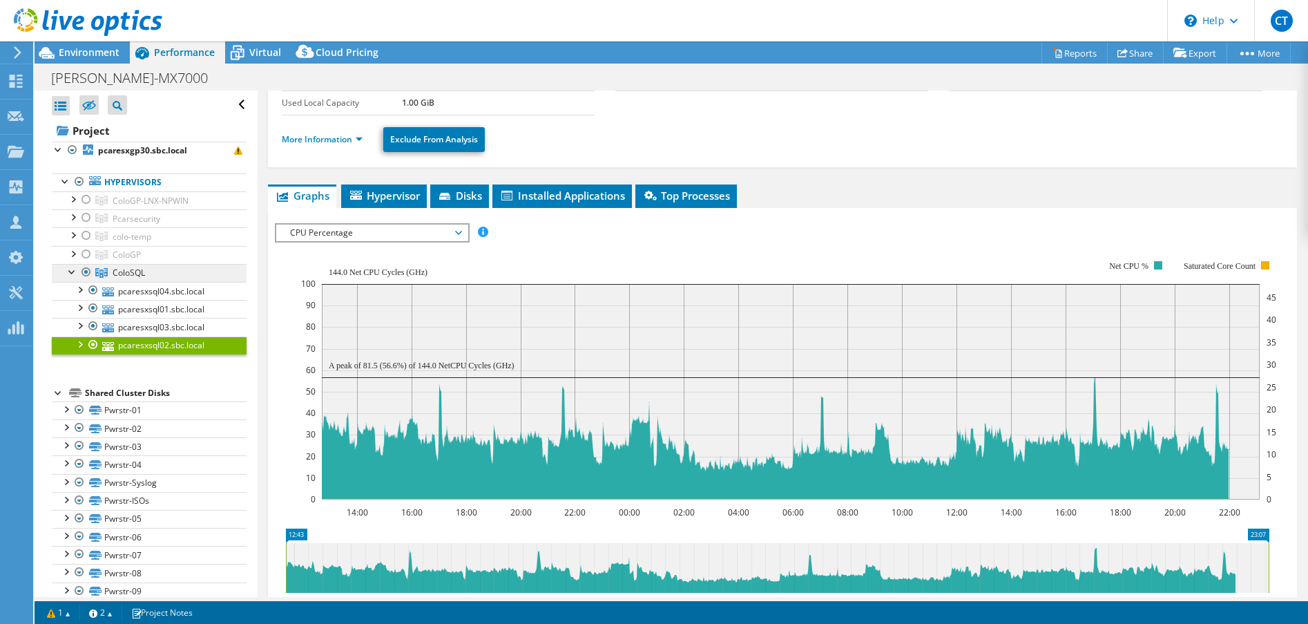
click at [135, 206] on span "ColoSQL" at bounding box center [151, 201] width 76 height 12
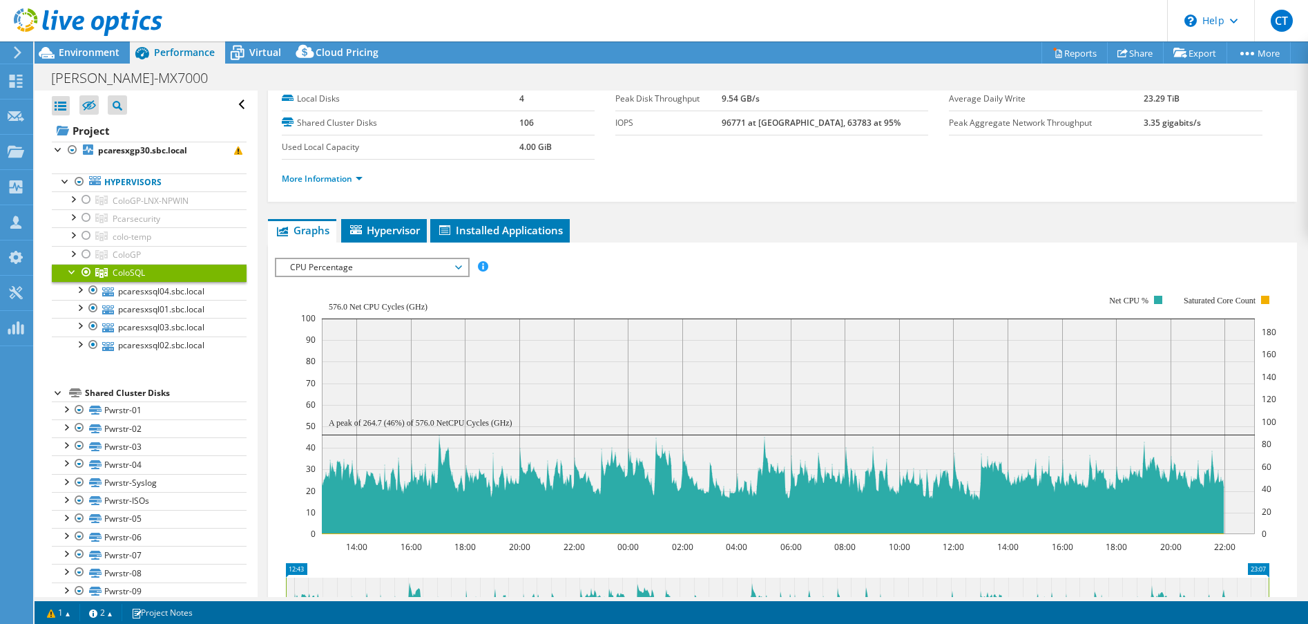
scroll to position [57, 0]
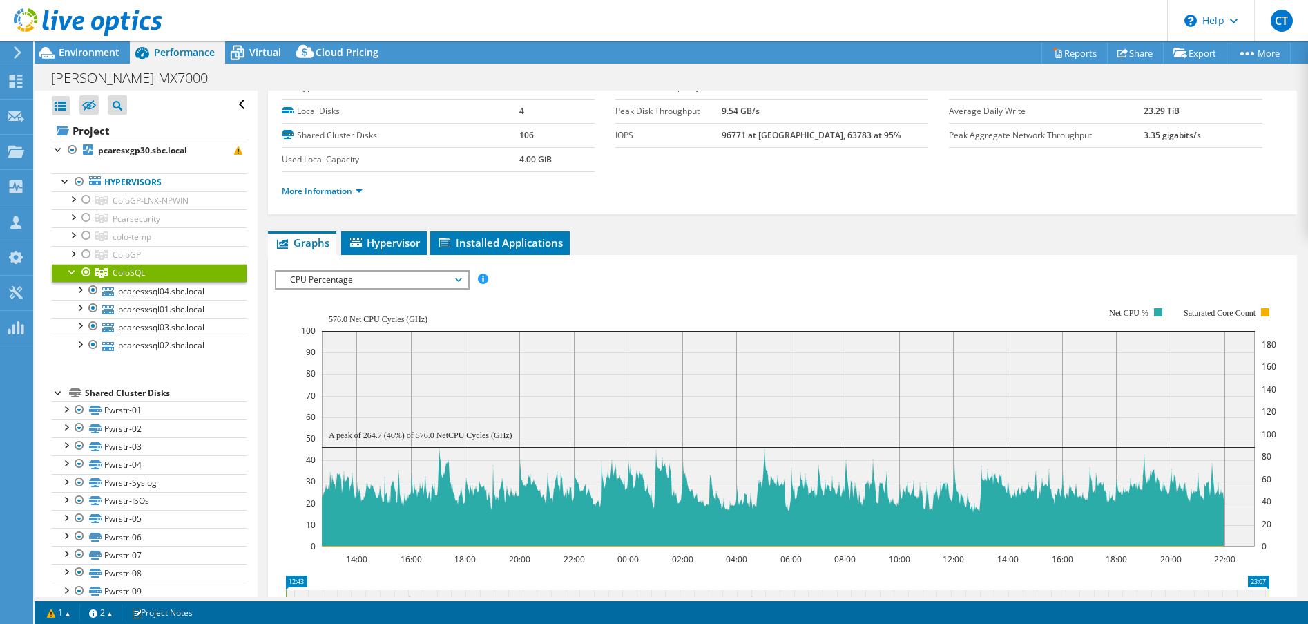
click at [459, 282] on span "CPU Percentage" at bounding box center [371, 279] width 177 height 17
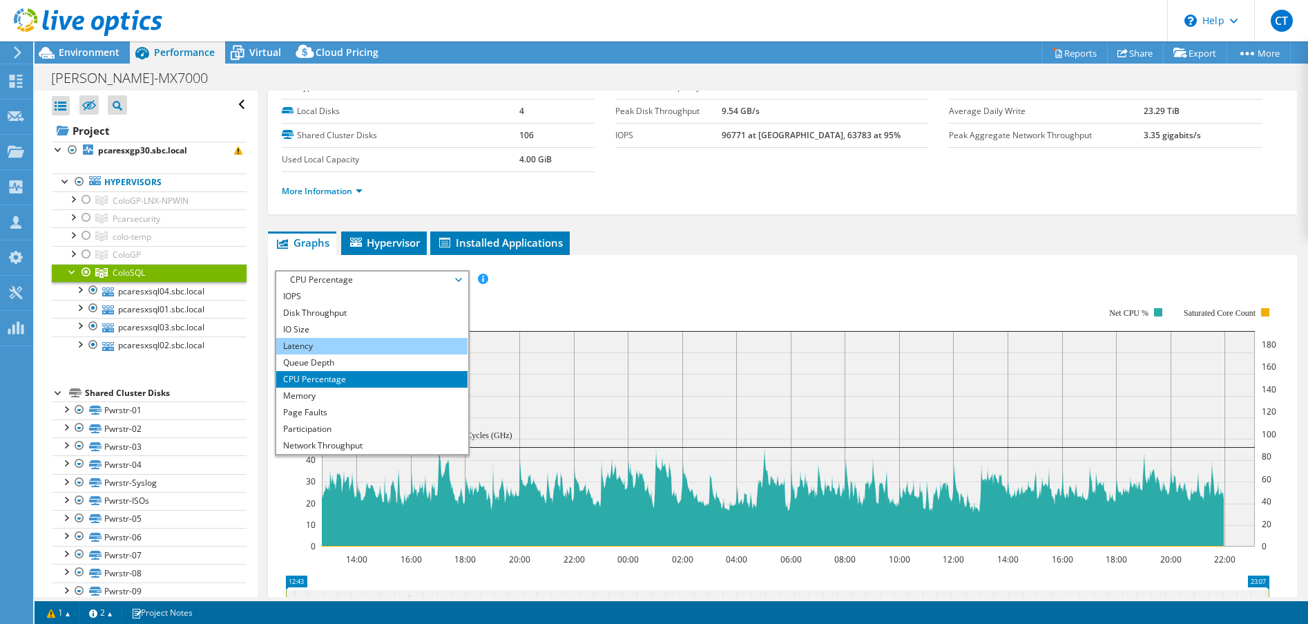
click at [375, 349] on li "Latency" at bounding box center [371, 346] width 191 height 17
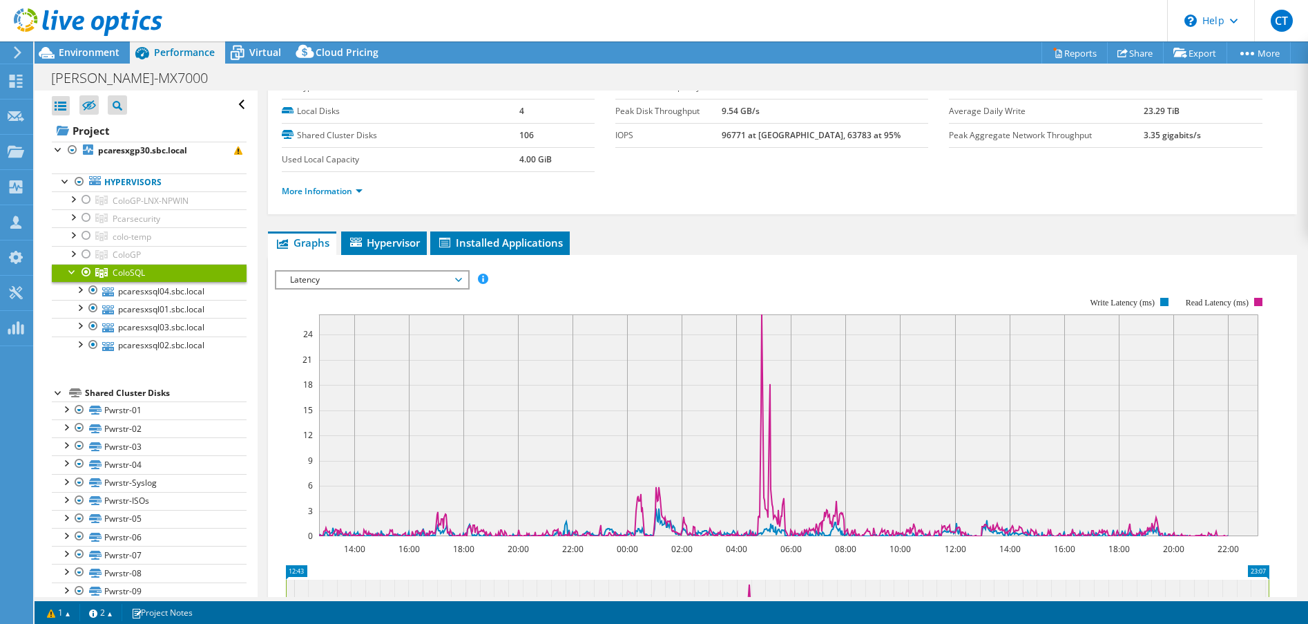
click at [403, 280] on span "Latency" at bounding box center [371, 279] width 177 height 17
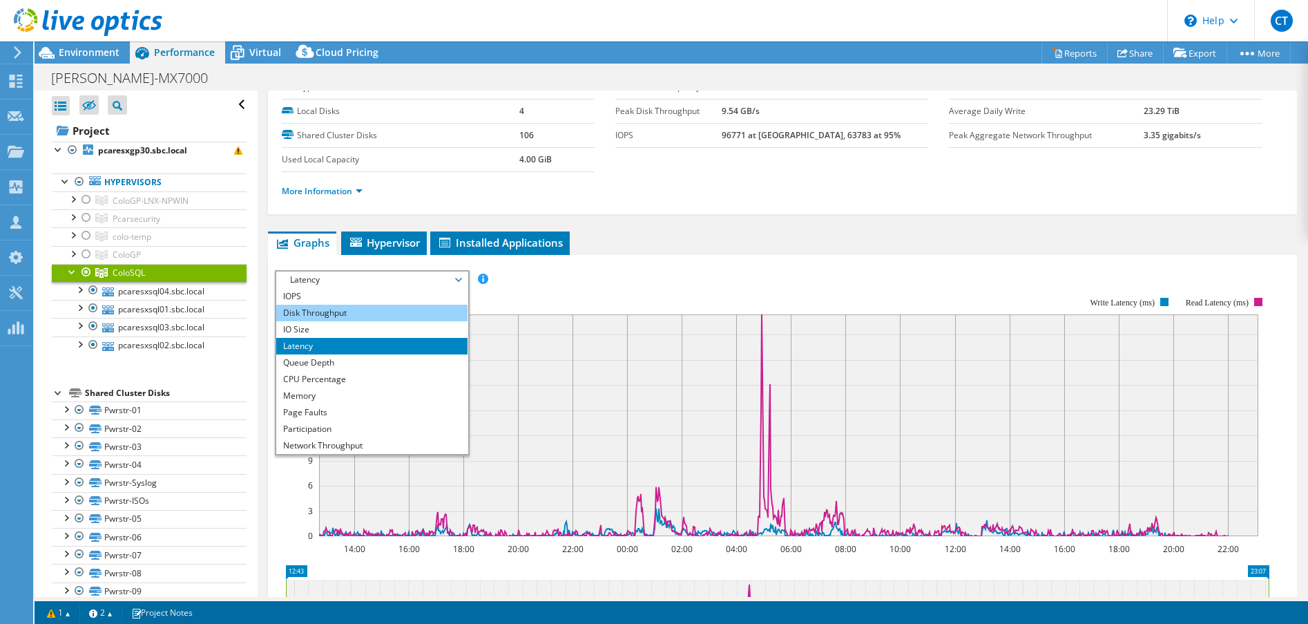
click at [385, 308] on li "Disk Throughput" at bounding box center [371, 313] width 191 height 17
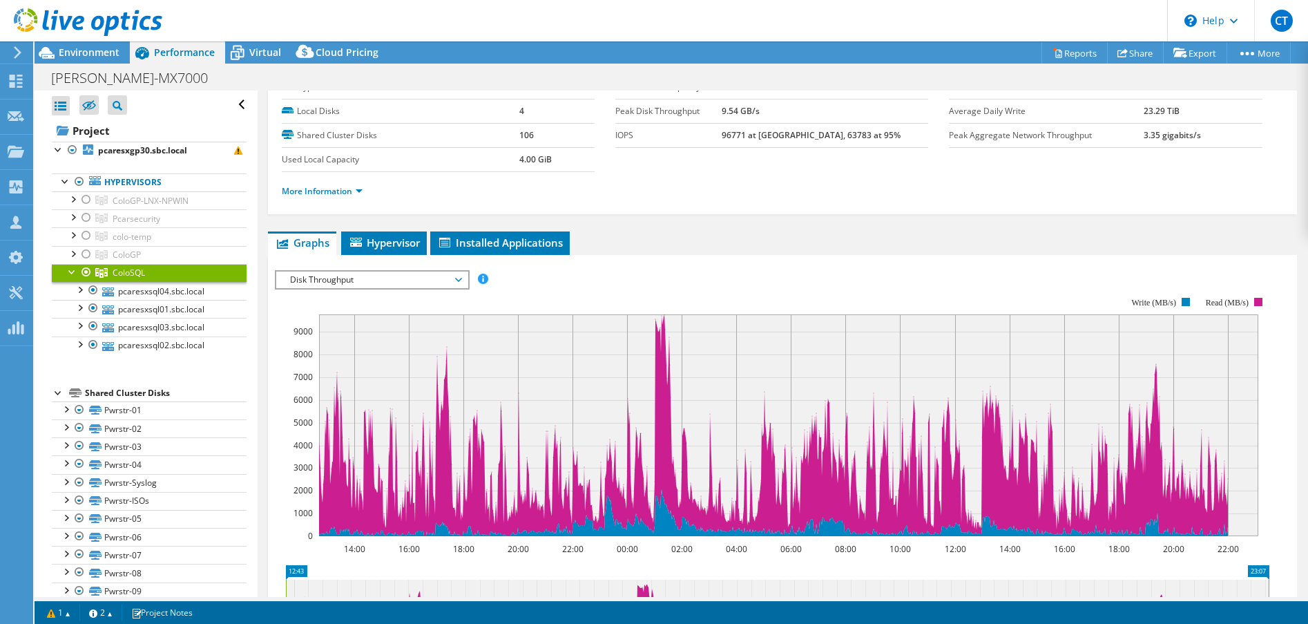
click at [380, 287] on span "Disk Throughput" at bounding box center [371, 279] width 177 height 17
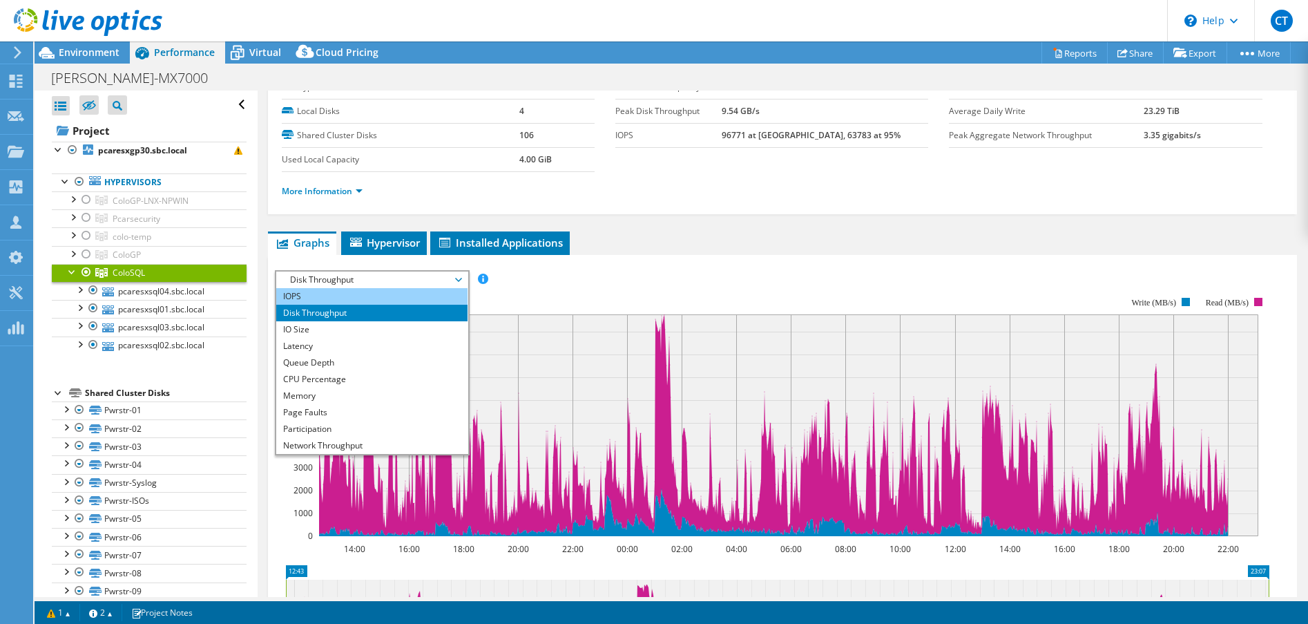
click at [372, 300] on li "IOPS" at bounding box center [371, 296] width 191 height 17
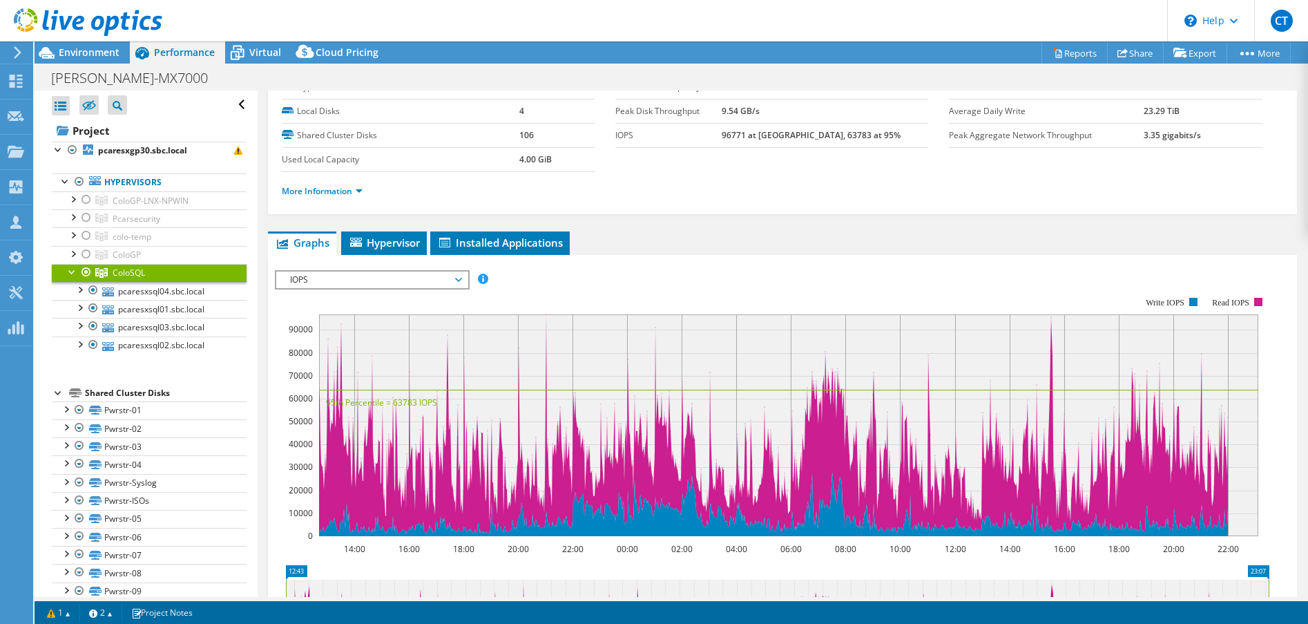
scroll to position [0, 0]
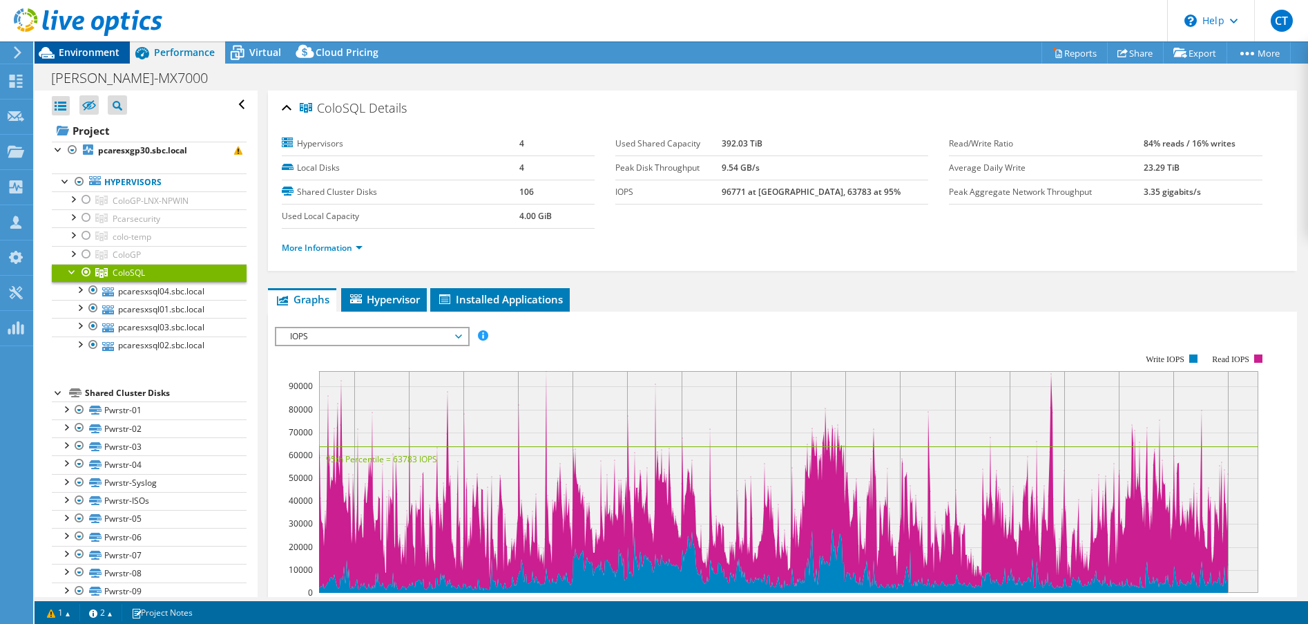
click at [104, 60] on div "Environment" at bounding box center [82, 52] width 95 height 22
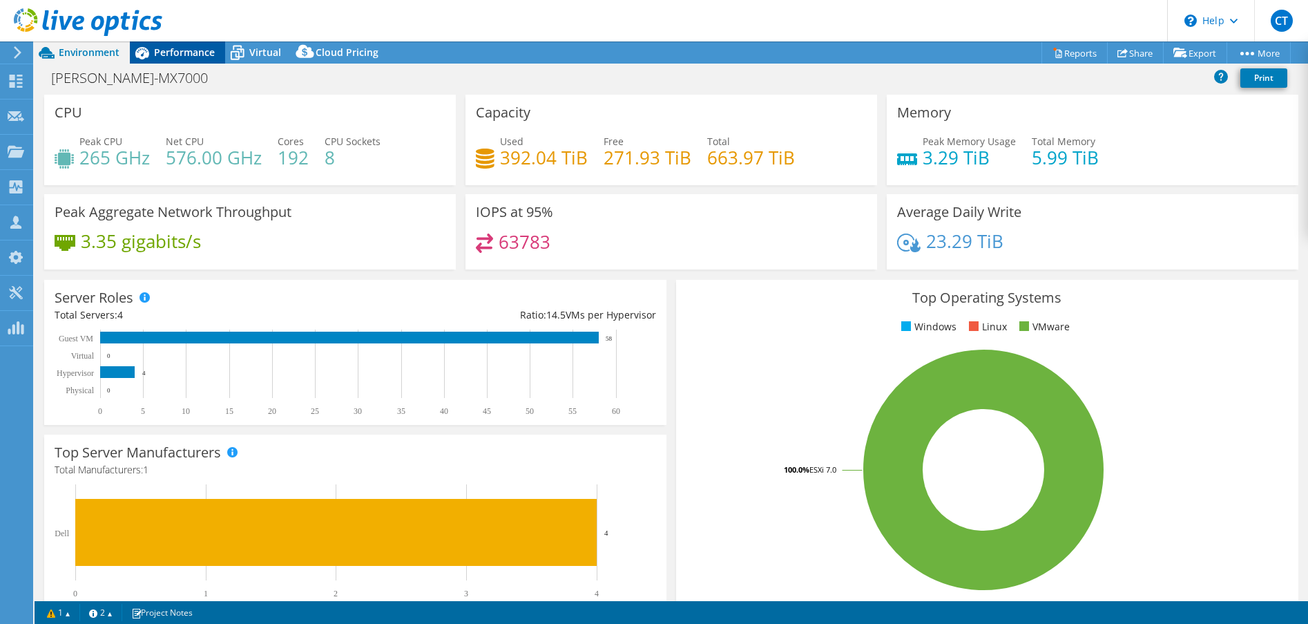
click at [189, 58] on span "Performance" at bounding box center [184, 52] width 61 height 13
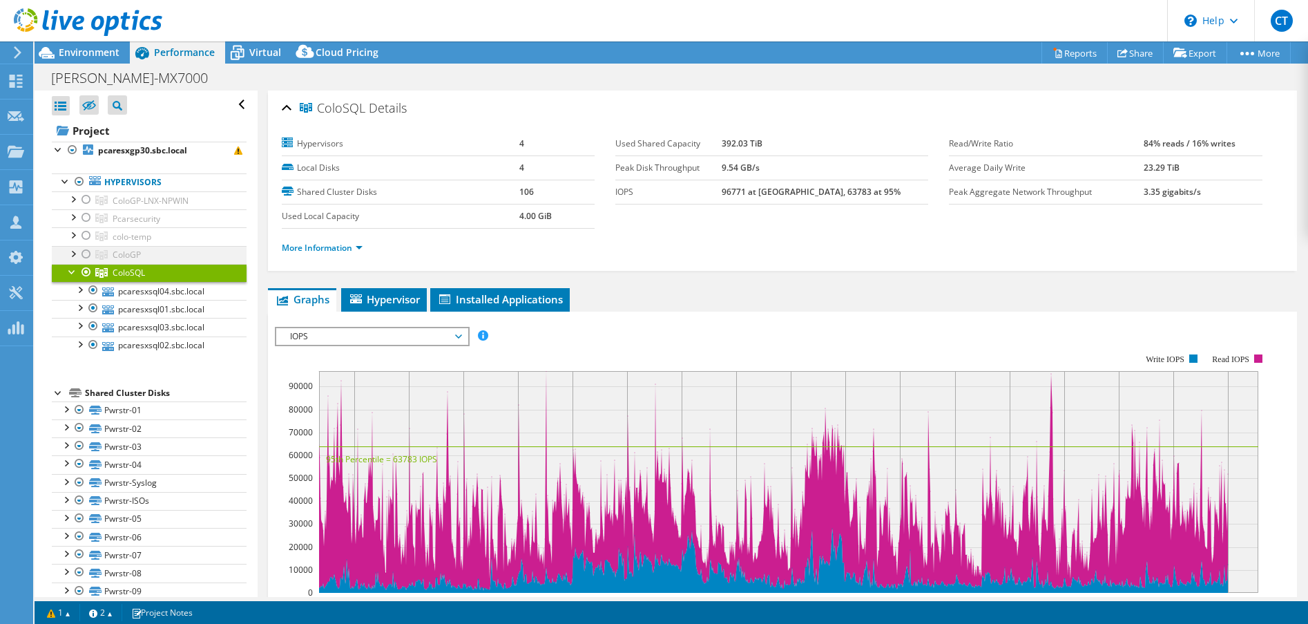
click at [72, 251] on div at bounding box center [73, 253] width 14 height 14
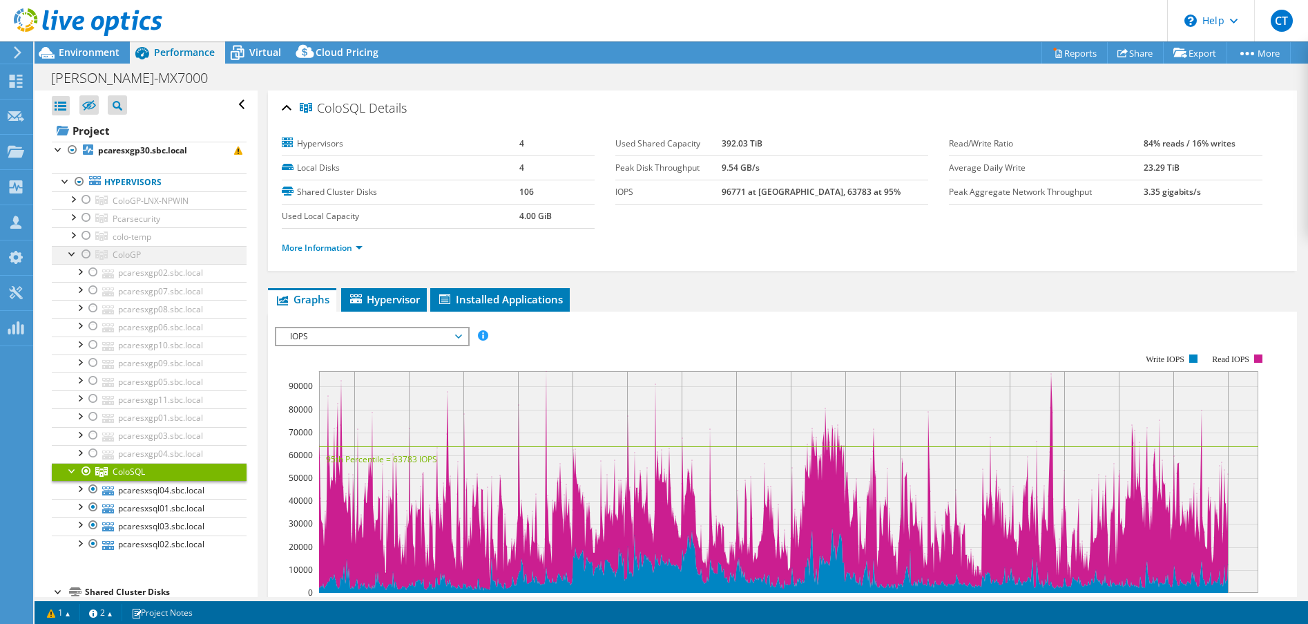
click at [72, 251] on div at bounding box center [73, 253] width 14 height 14
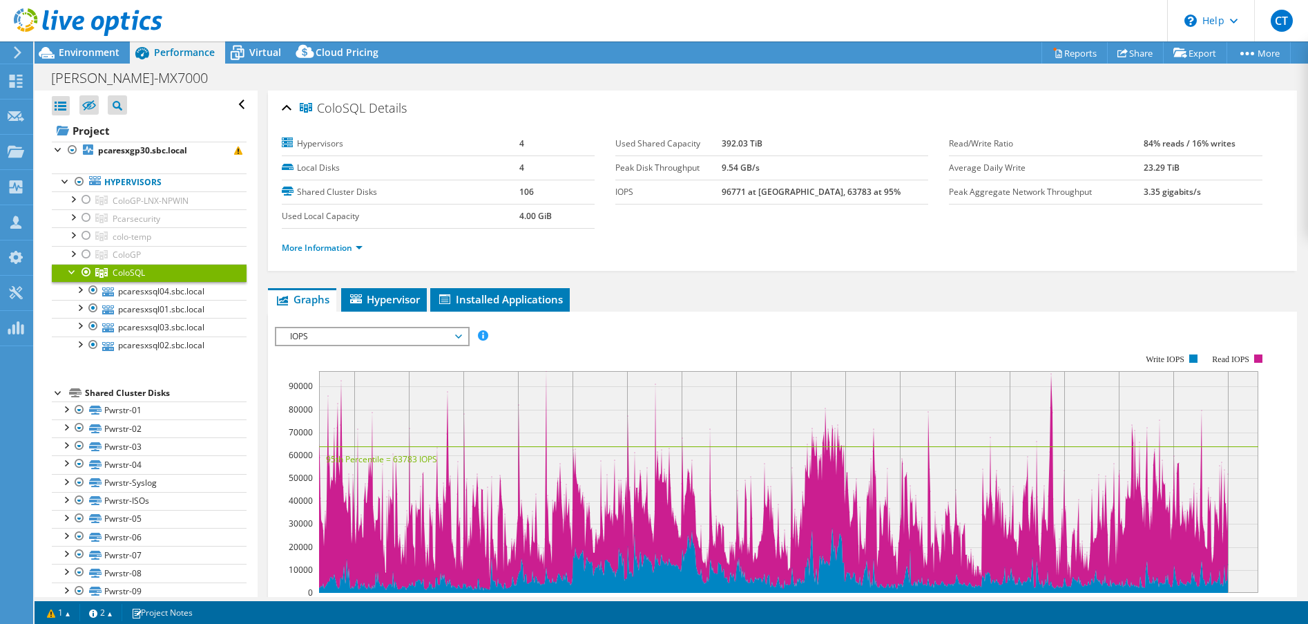
click at [86, 269] on div at bounding box center [86, 272] width 14 height 17
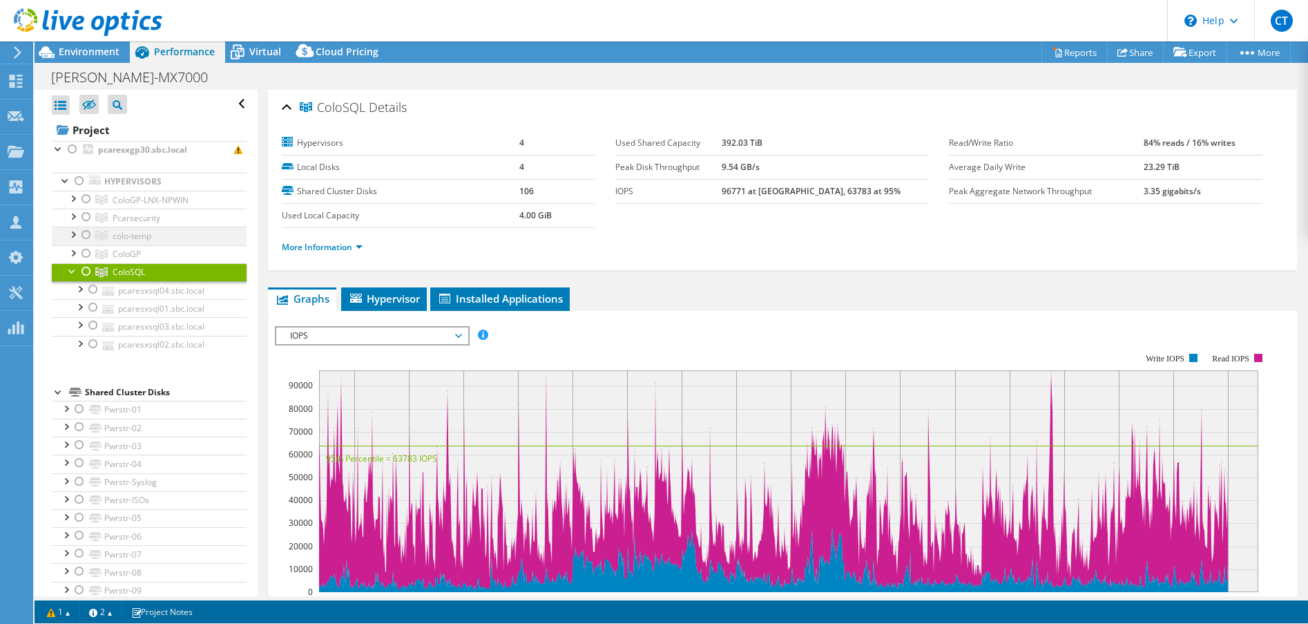
click at [86, 234] on li "Hypervisors ColoGP-LNX-NPWIN pcaresxgp30.sbc.local" at bounding box center [149, 263] width 195 height 181
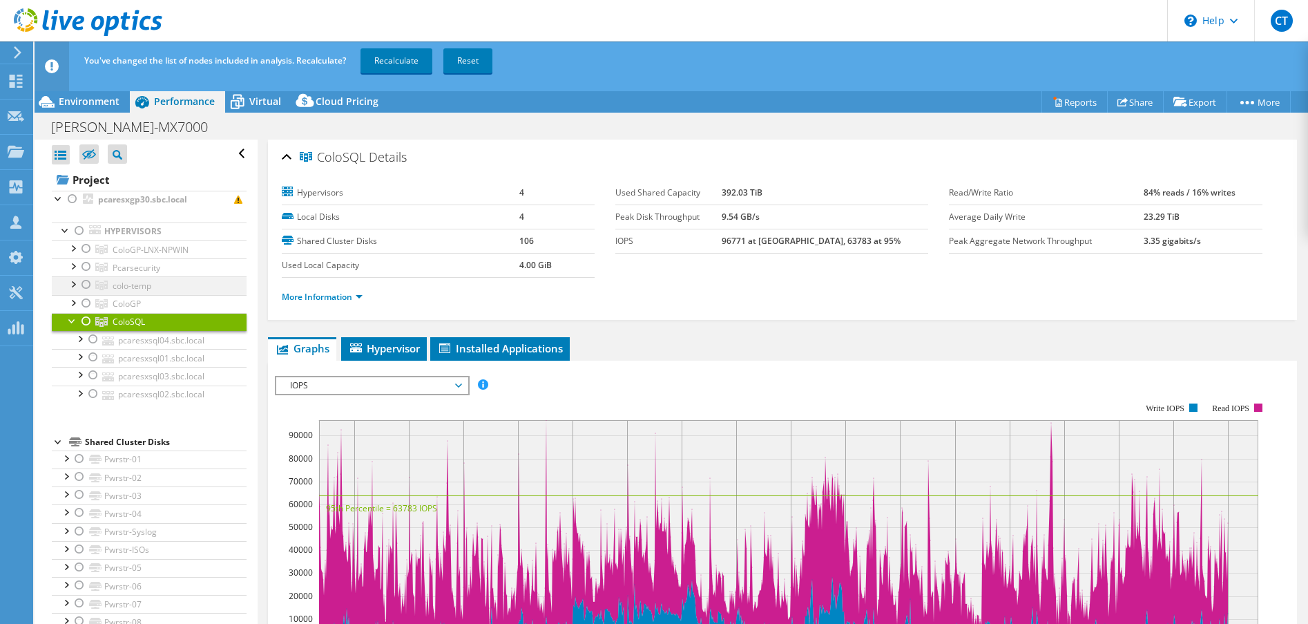
click at [82, 285] on div at bounding box center [86, 284] width 14 height 17
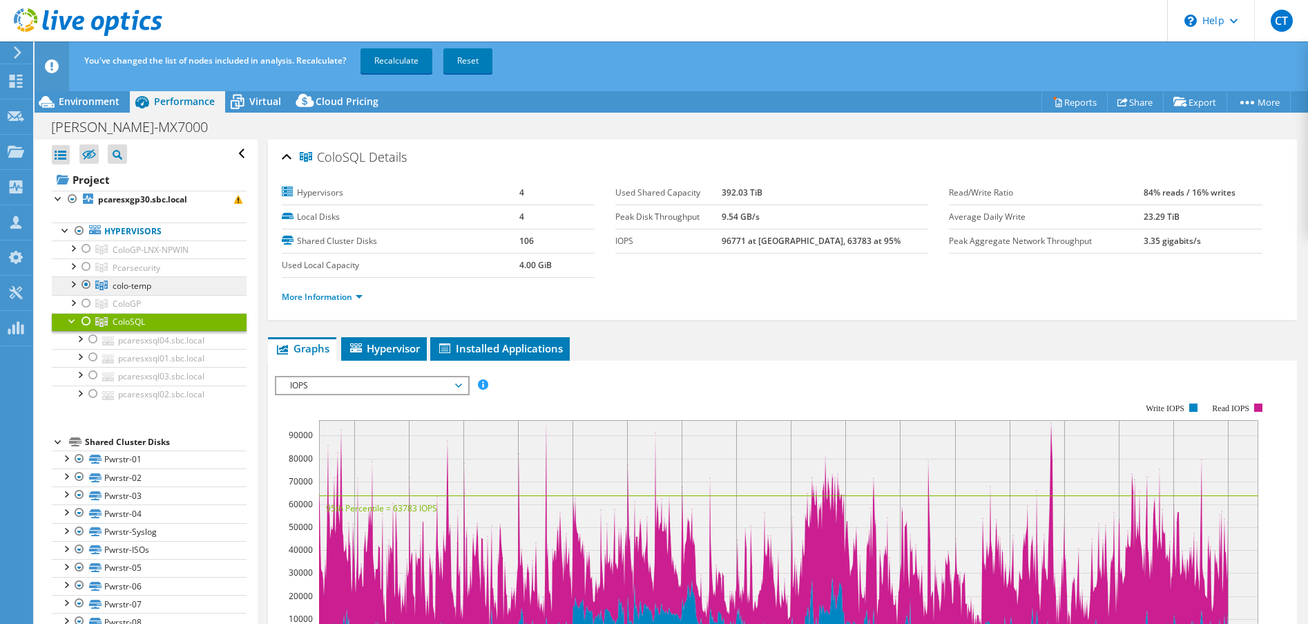
click at [153, 258] on link "colo-temp" at bounding box center [149, 249] width 195 height 18
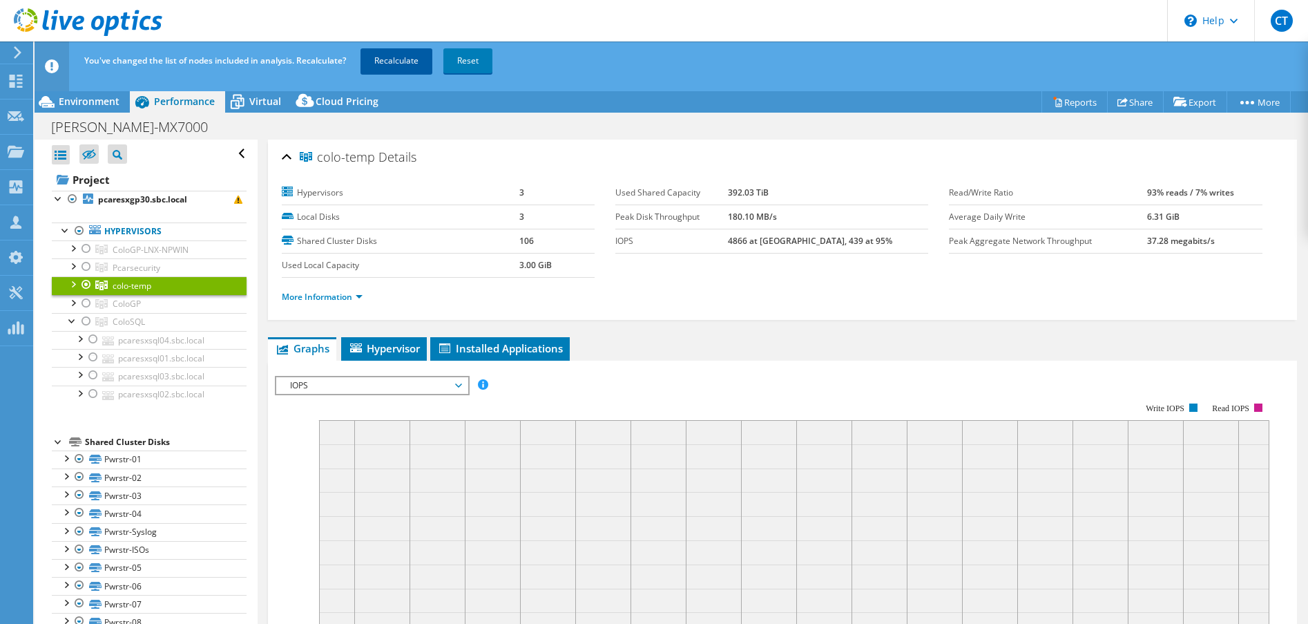
click at [388, 61] on link "Recalculate" at bounding box center [396, 60] width 72 height 25
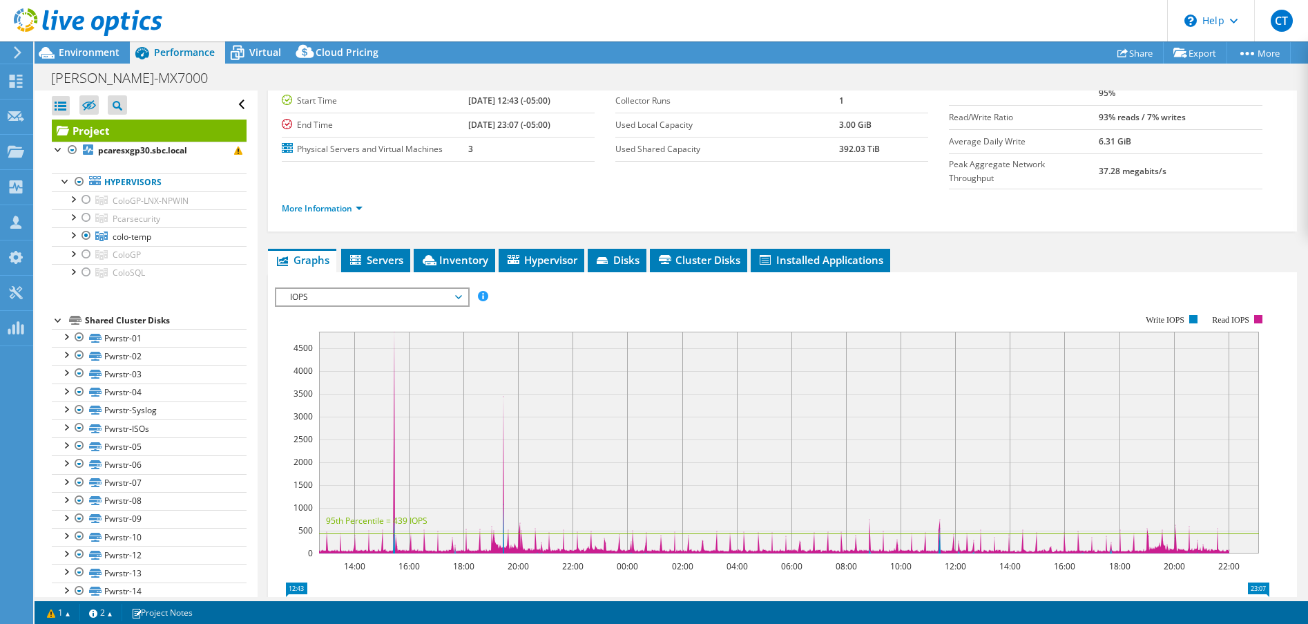
scroll to position [111, 0]
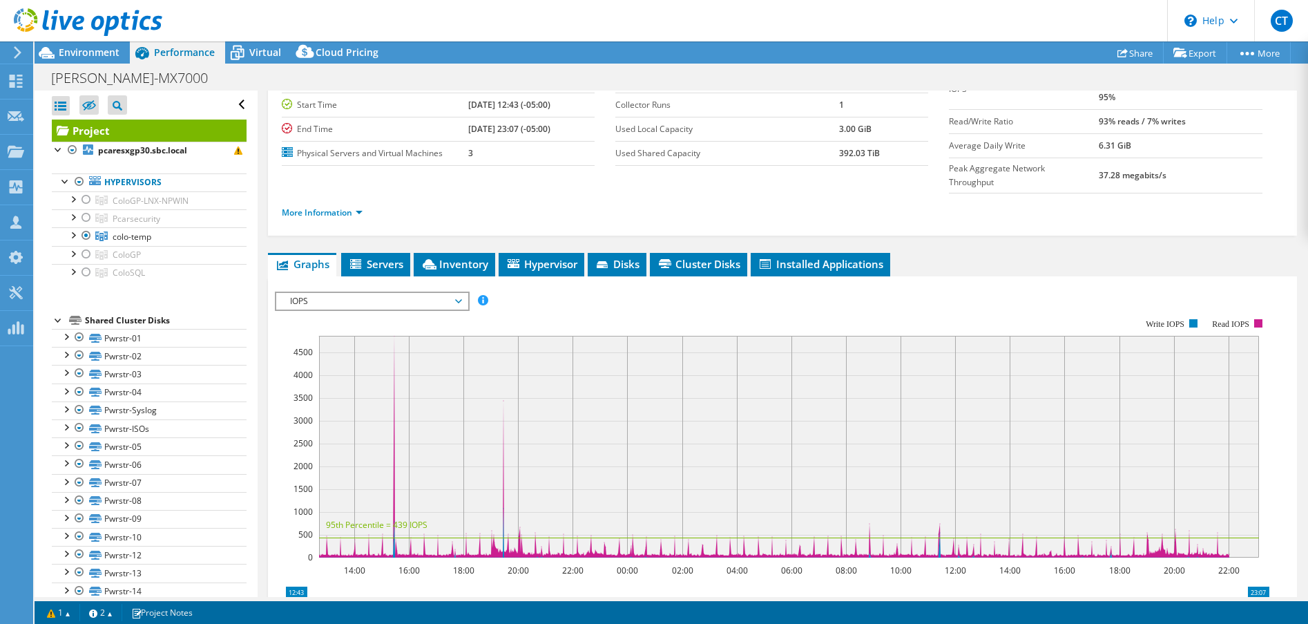
click at [391, 293] on span "IOPS" at bounding box center [371, 301] width 177 height 17
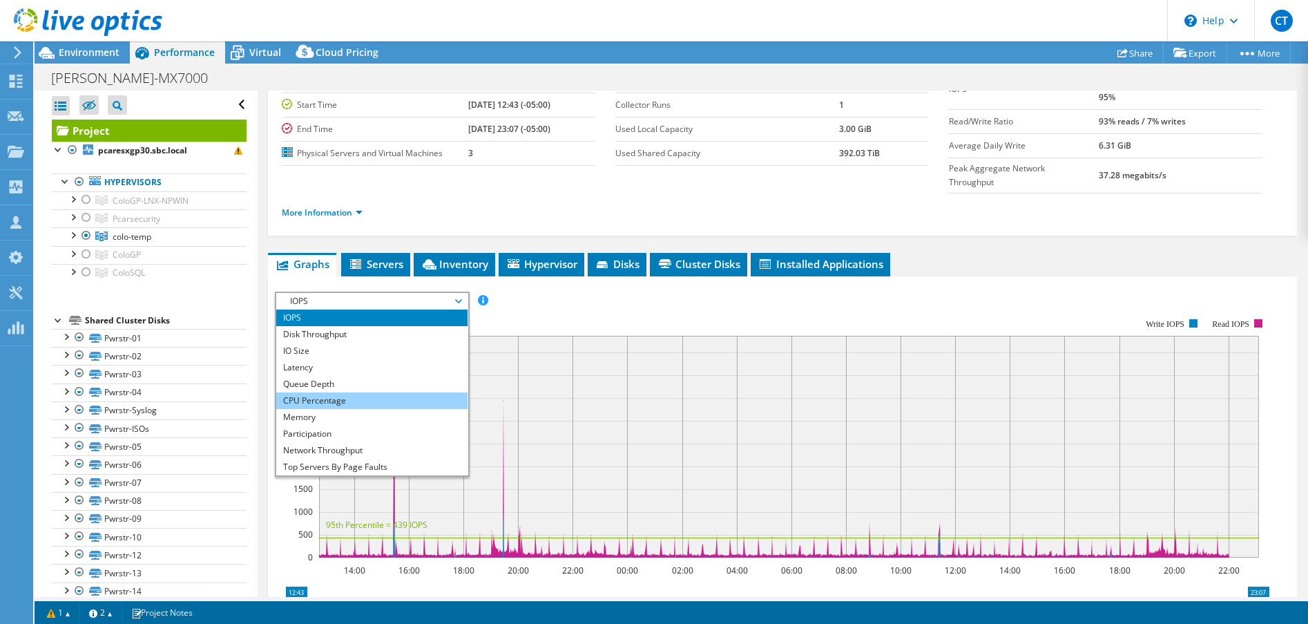
click at [351, 392] on li "CPU Percentage" at bounding box center [371, 400] width 191 height 17
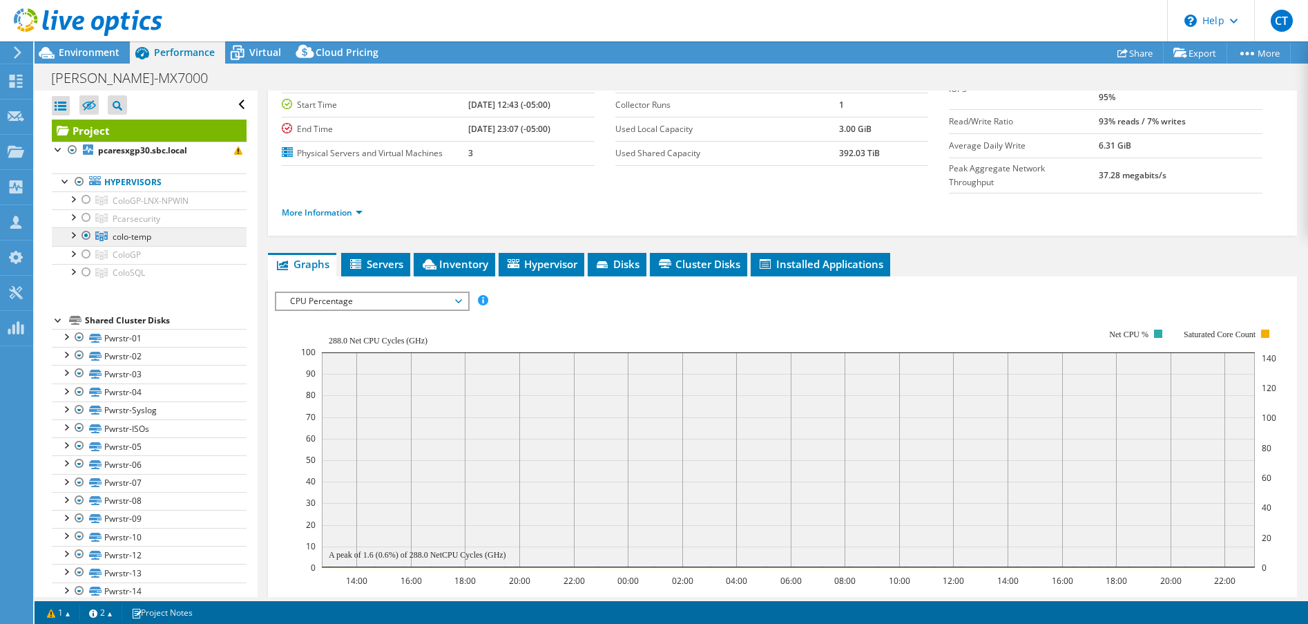
click at [134, 209] on link "colo-temp" at bounding box center [149, 200] width 195 height 18
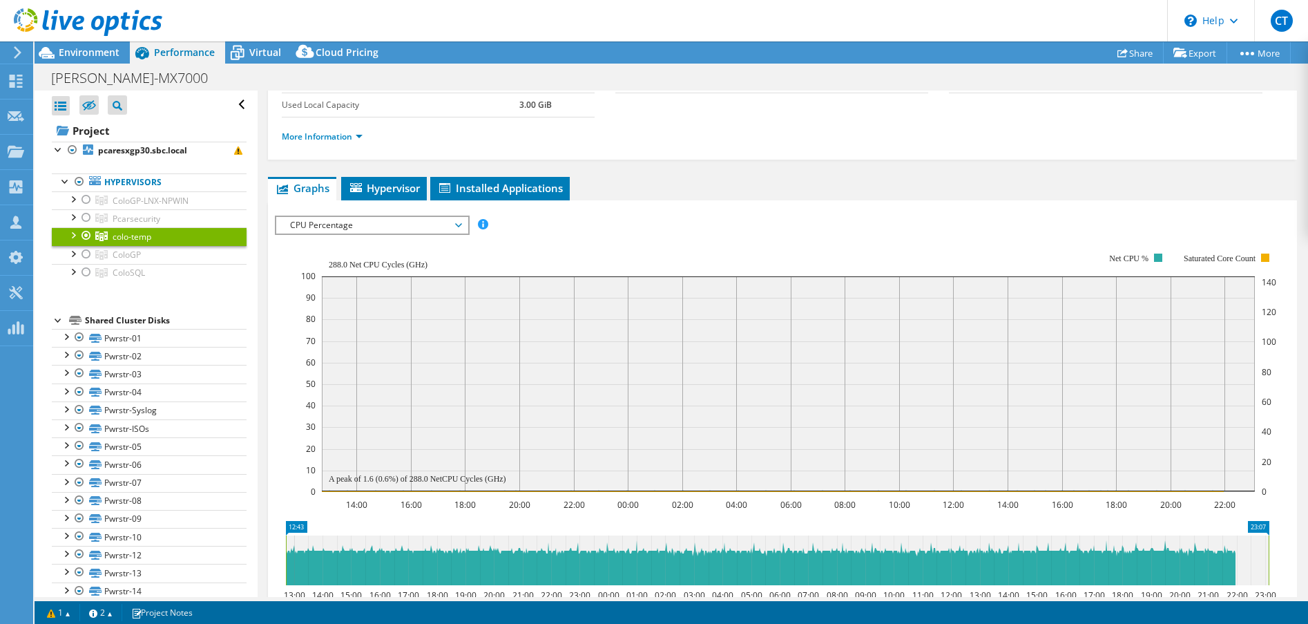
click at [338, 232] on span "CPU Percentage" at bounding box center [371, 225] width 177 height 17
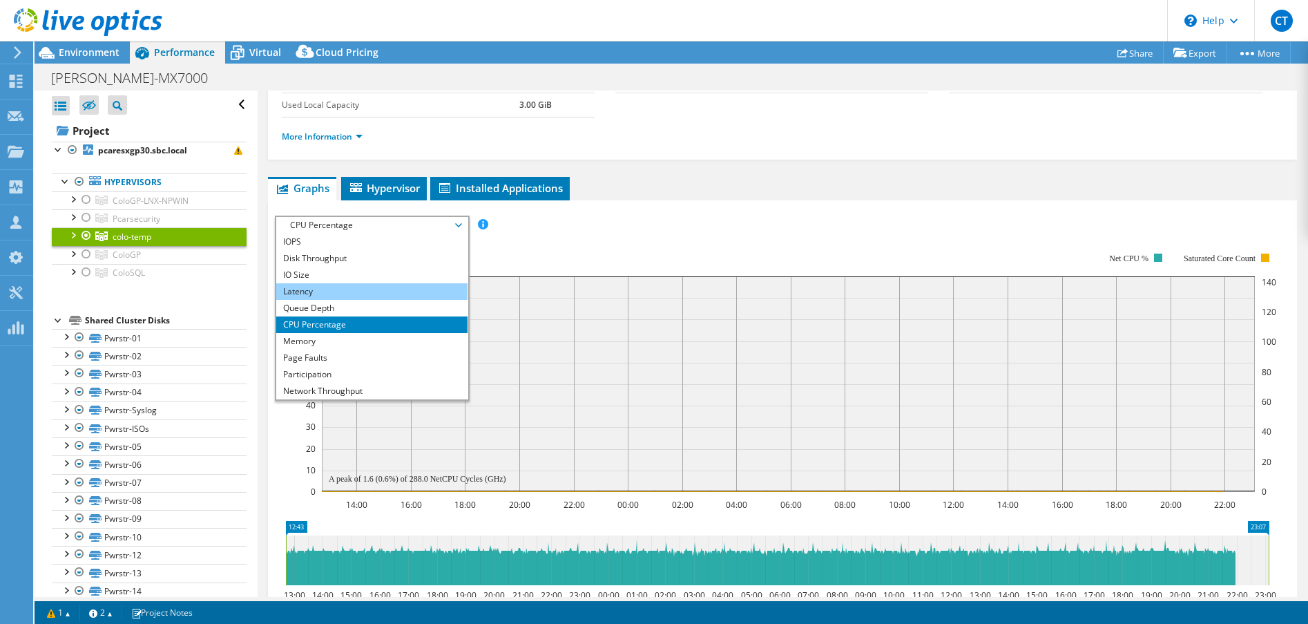
click at [331, 288] on li "Latency" at bounding box center [371, 291] width 191 height 17
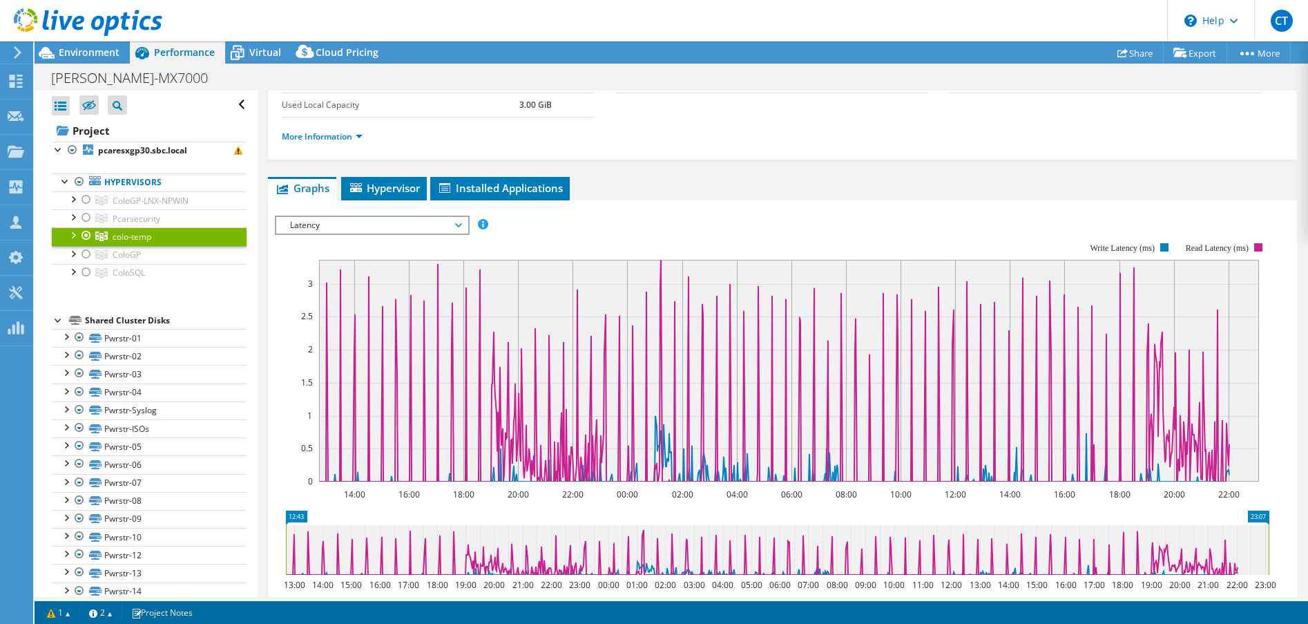
click at [333, 224] on span "Latency" at bounding box center [371, 225] width 177 height 17
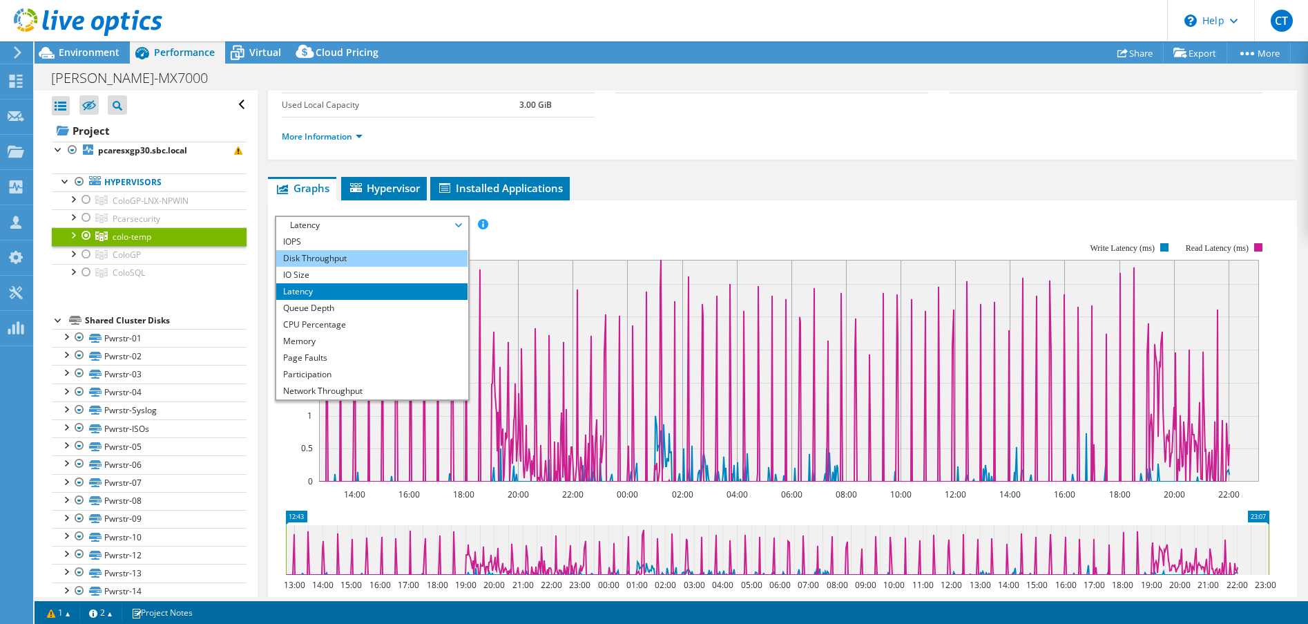
click at [369, 256] on li "Disk Throughput" at bounding box center [371, 258] width 191 height 17
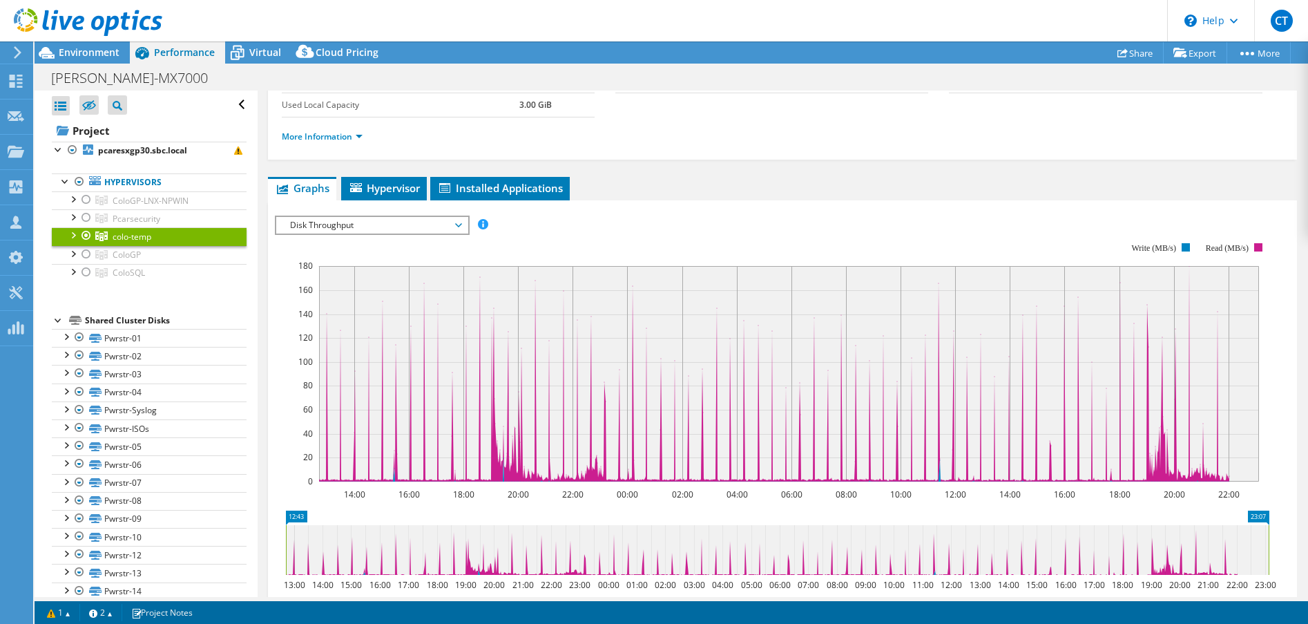
scroll to position [0, 0]
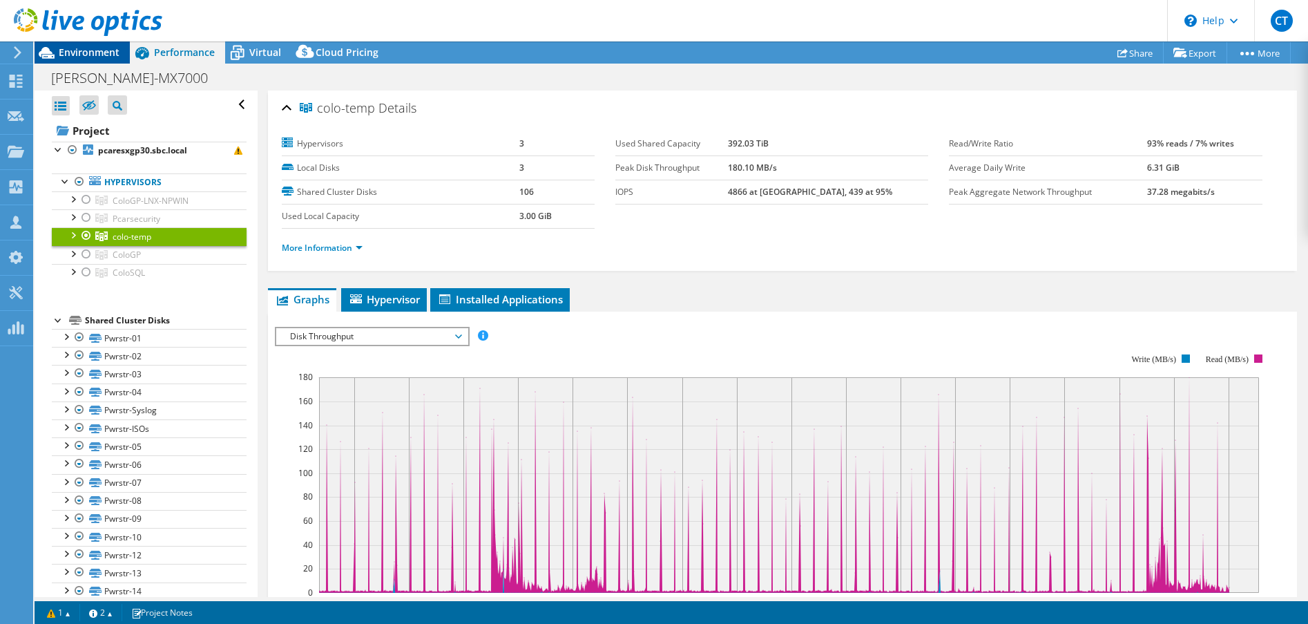
click at [90, 56] on span "Environment" at bounding box center [89, 52] width 61 height 13
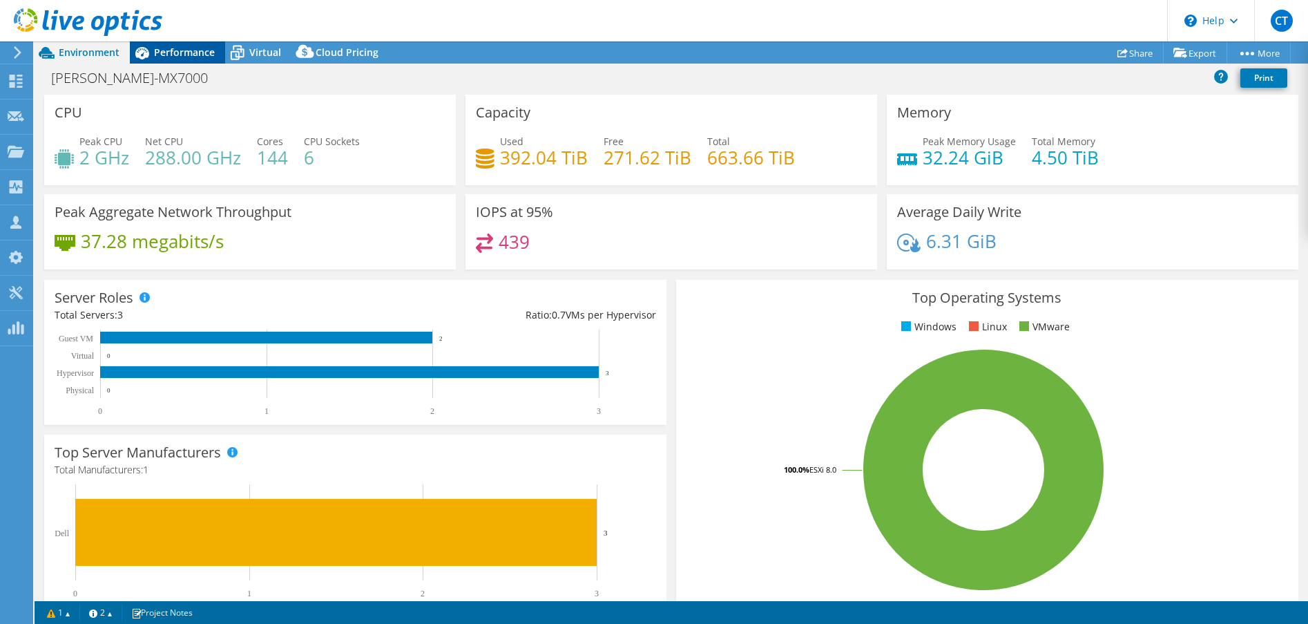
click at [164, 52] on span "Performance" at bounding box center [184, 52] width 61 height 13
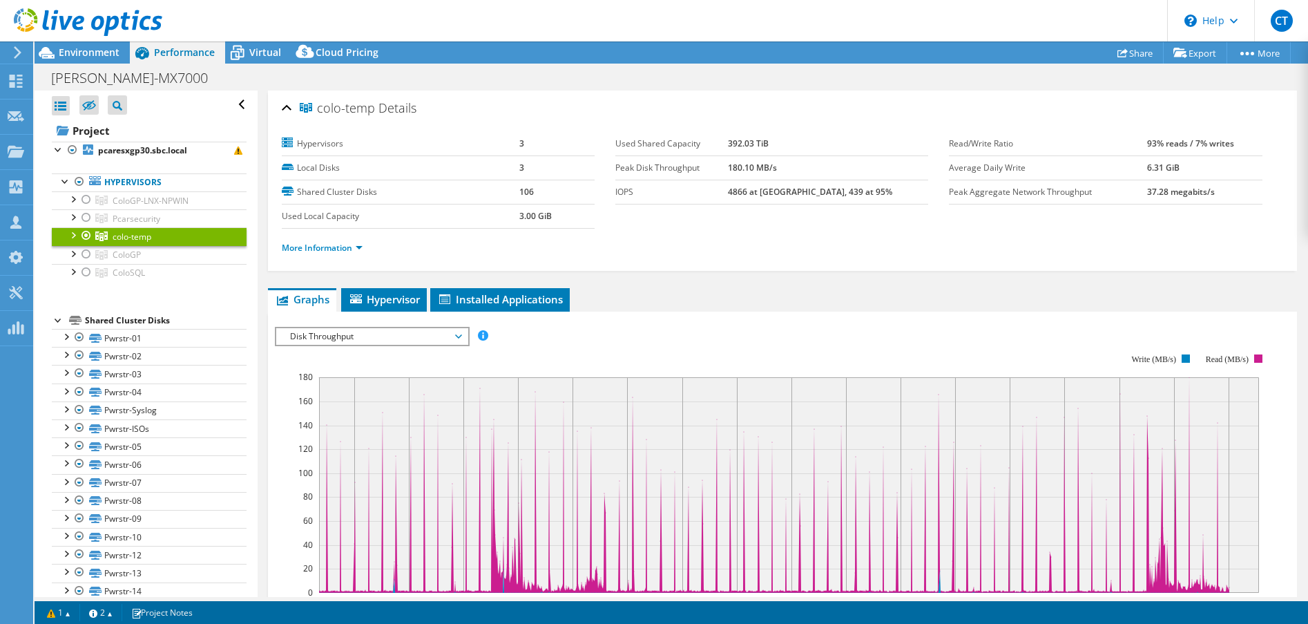
click at [74, 235] on div at bounding box center [73, 234] width 14 height 14
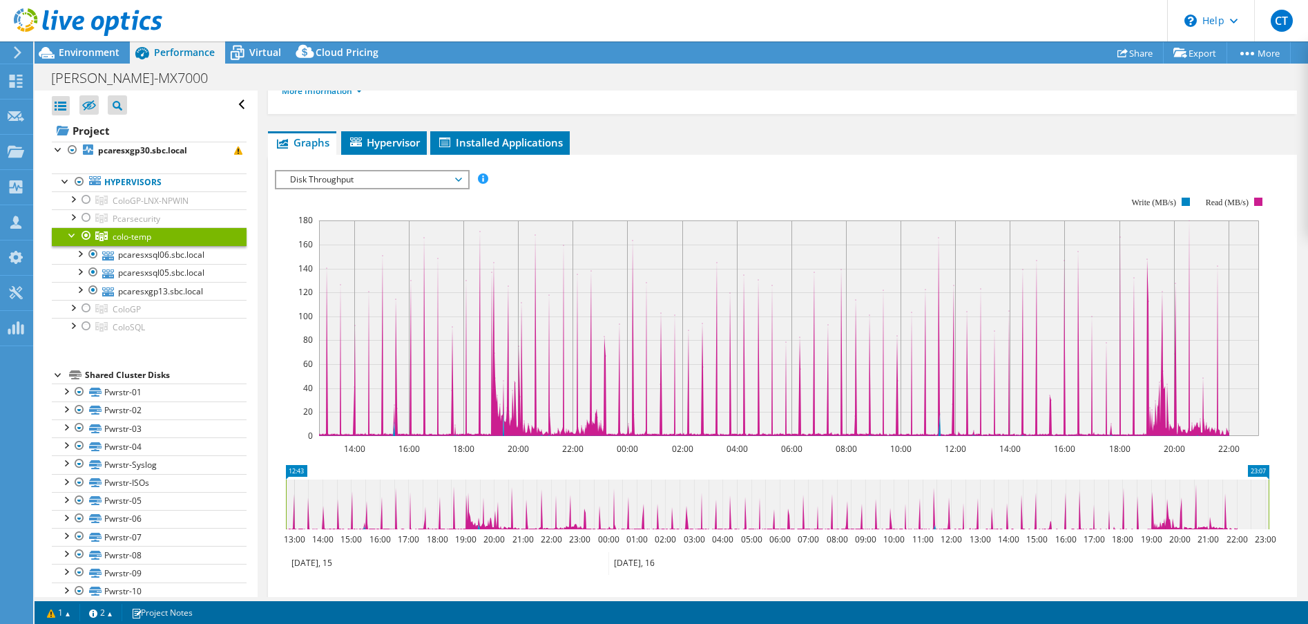
scroll to position [157, 0]
click at [166, 249] on link "pcaresxsql06.sbc.local" at bounding box center [149, 255] width 195 height 18
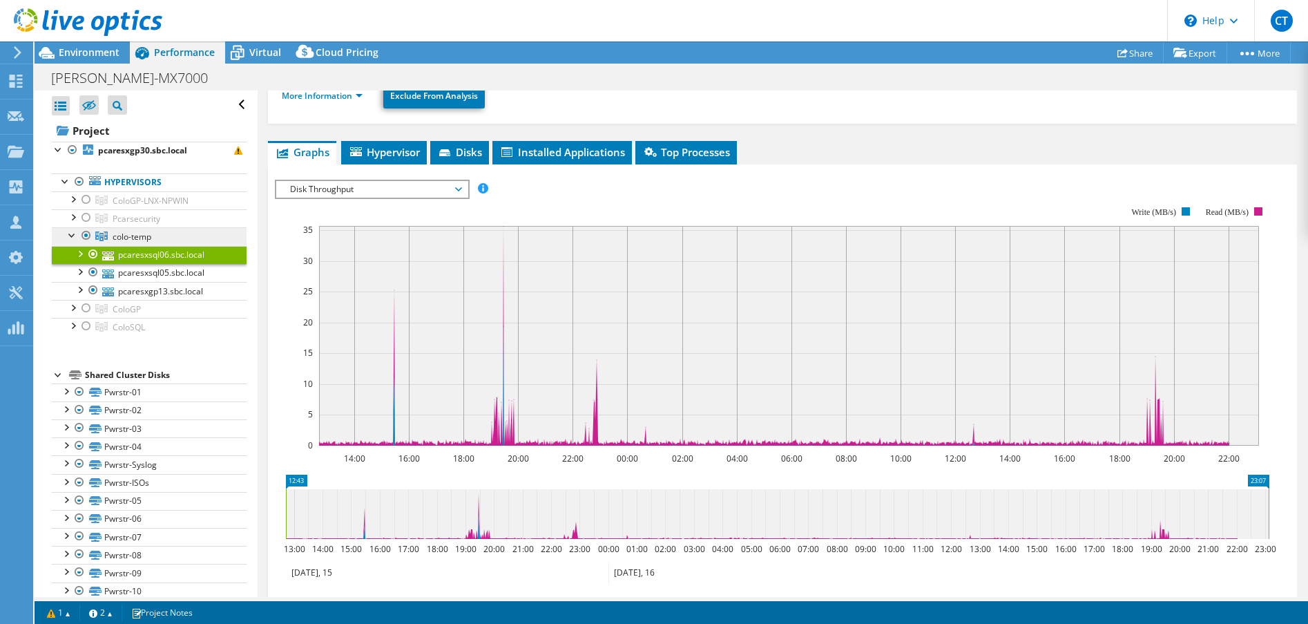
click at [159, 209] on link "colo-temp" at bounding box center [149, 200] width 195 height 18
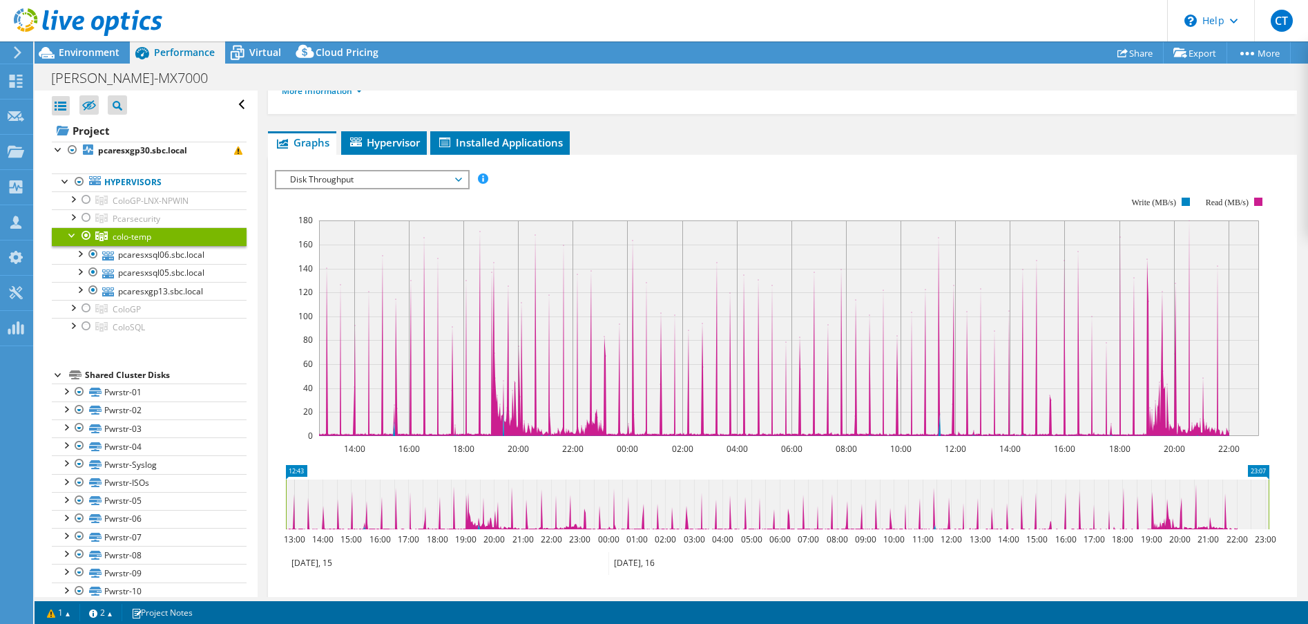
click at [275, 286] on rect at bounding box center [772, 316] width 994 height 276
click at [71, 232] on div at bounding box center [73, 234] width 14 height 14
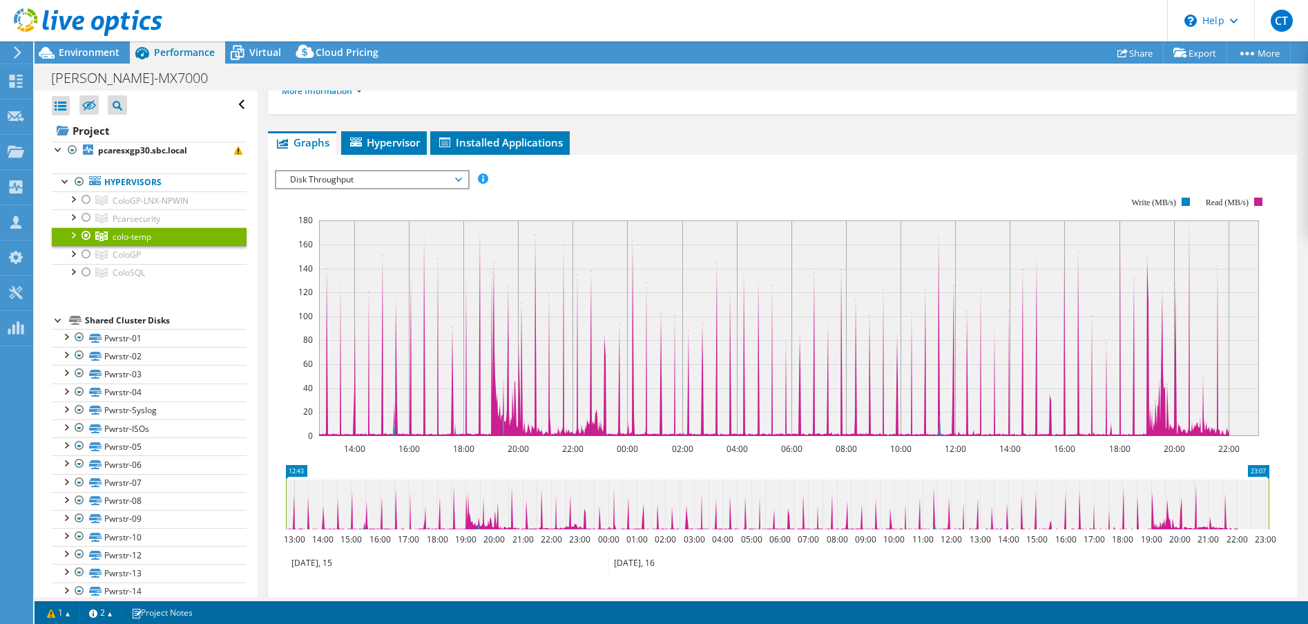
click at [132, 292] on ul "Hypervisors ColoGP-LNX-NPWIN pcaresxgp30.sbc.local" at bounding box center [149, 228] width 195 height 136
click at [72, 234] on div at bounding box center [73, 234] width 14 height 14
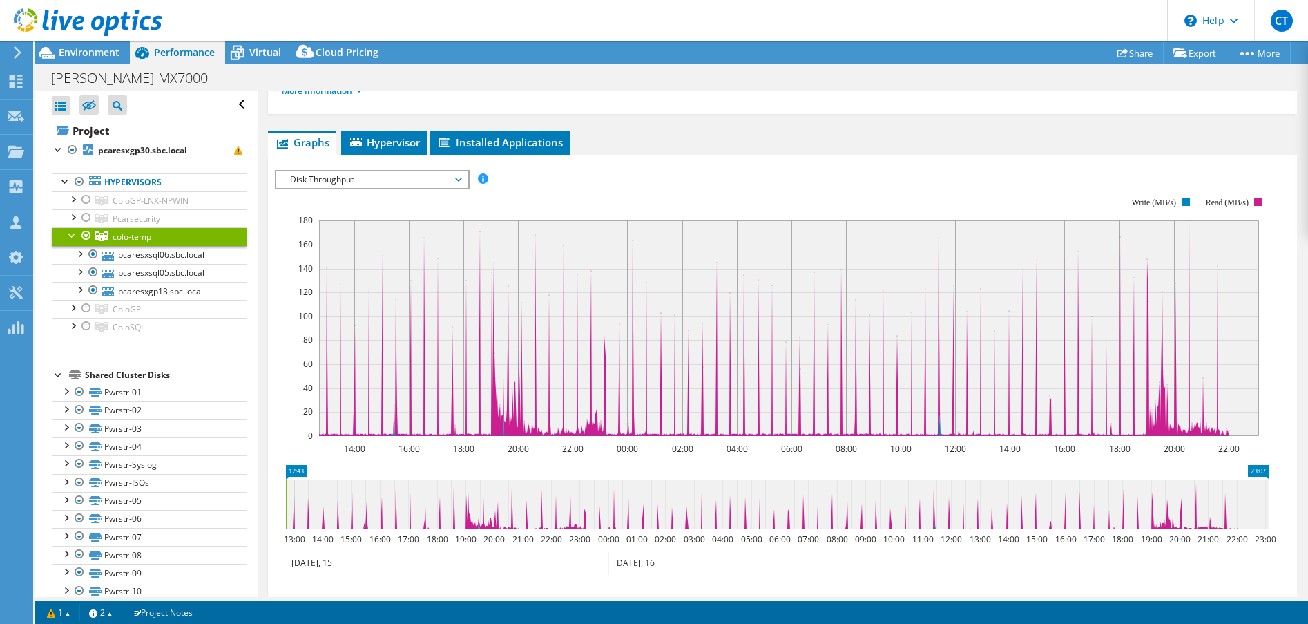
click at [302, 176] on span "Disk Throughput" at bounding box center [371, 179] width 177 height 17
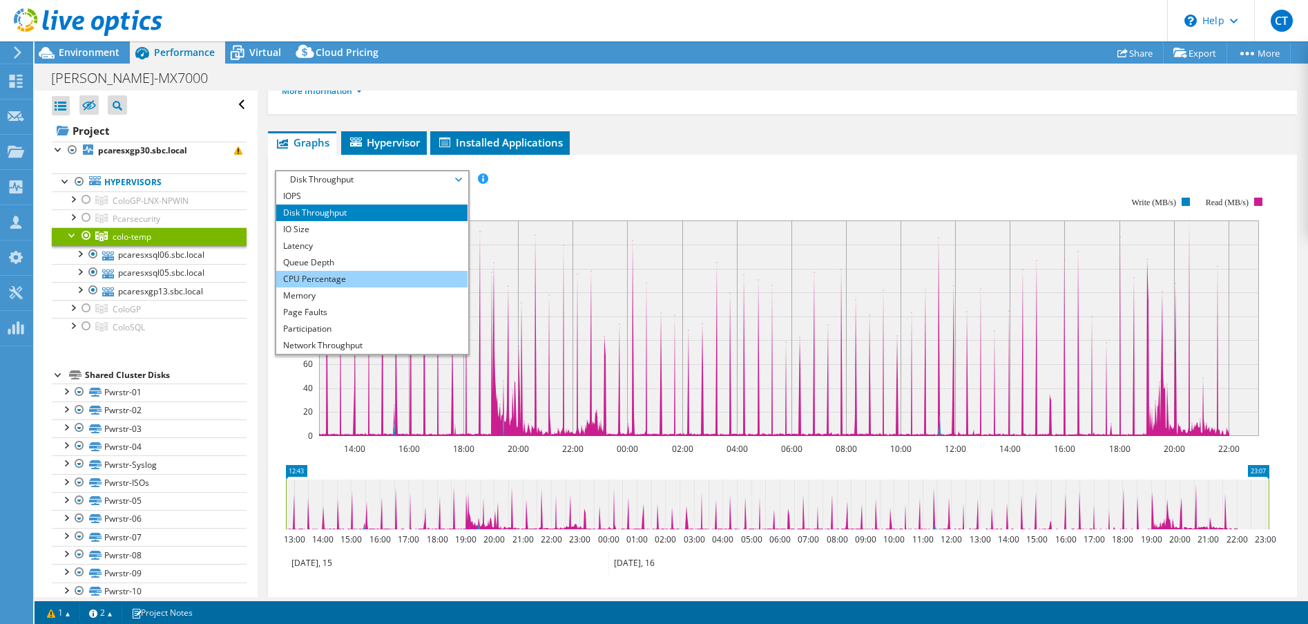
click at [339, 280] on li "CPU Percentage" at bounding box center [371, 279] width 191 height 17
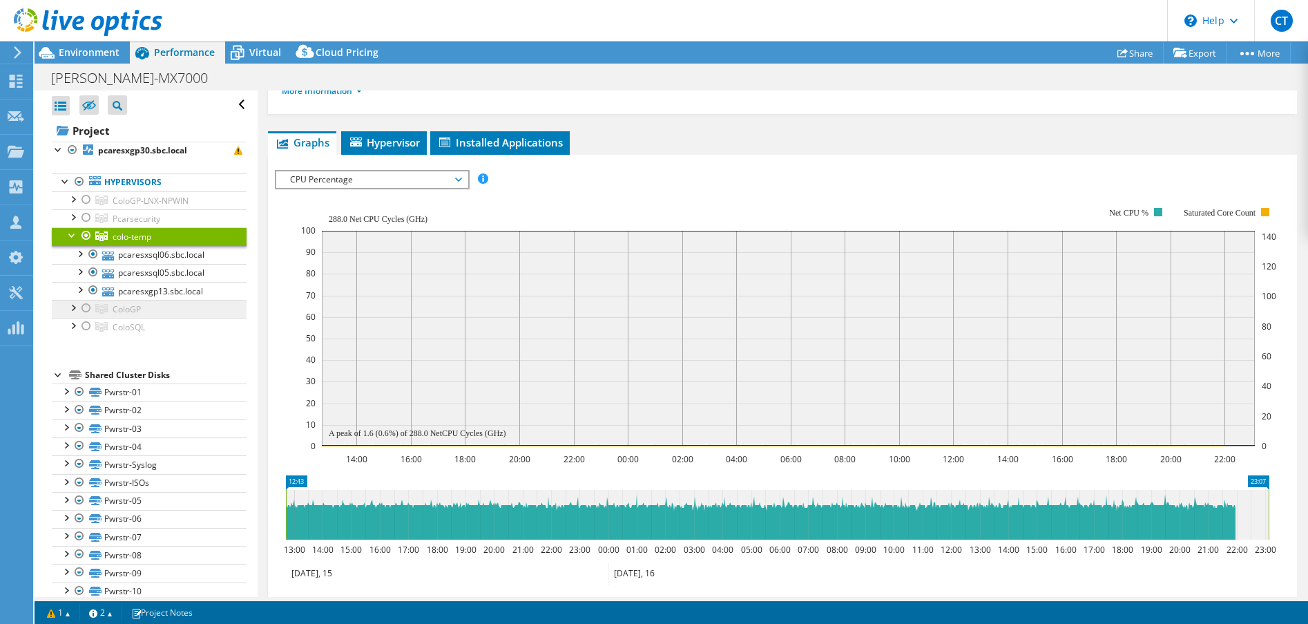
click at [130, 206] on span "ColoGP" at bounding box center [151, 201] width 76 height 12
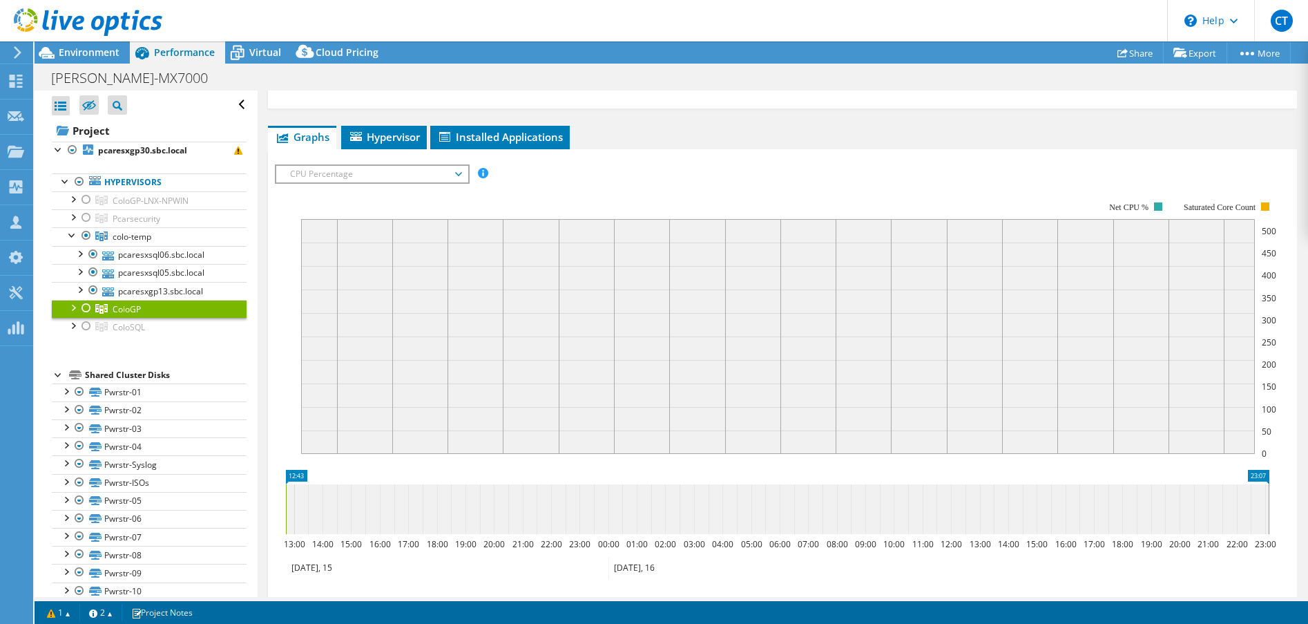
click at [74, 305] on div at bounding box center [73, 307] width 14 height 14
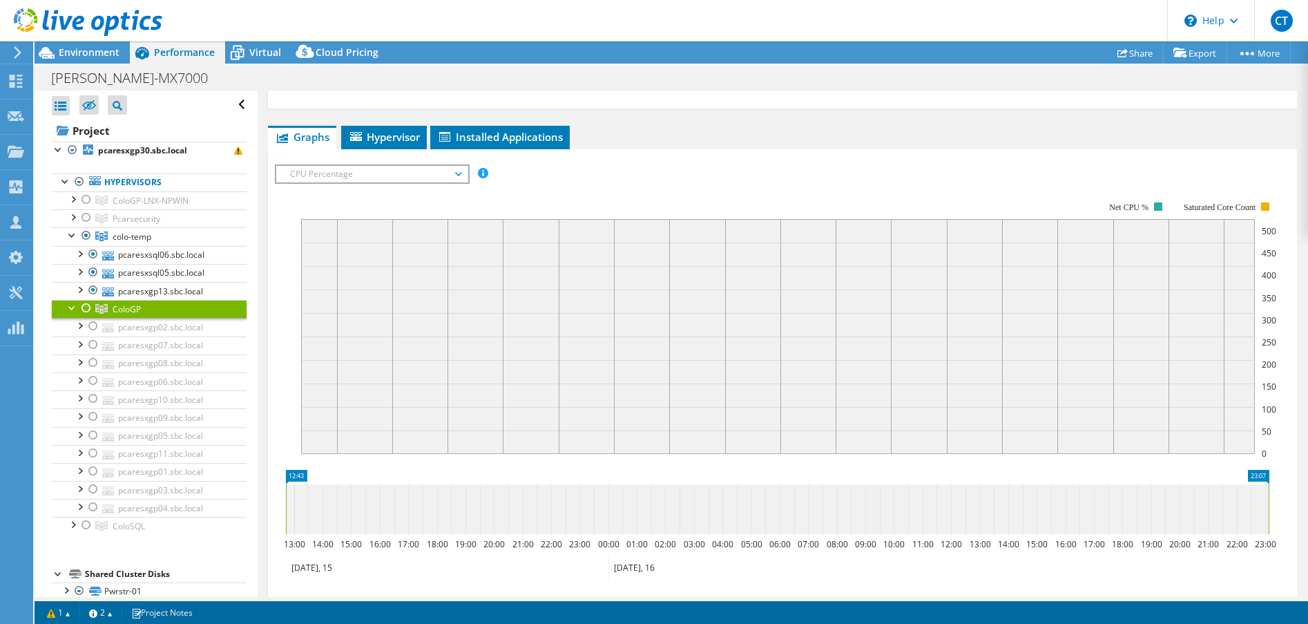
click at [138, 309] on span "ColoGP" at bounding box center [127, 309] width 28 height 12
click at [71, 307] on div at bounding box center [73, 307] width 14 height 14
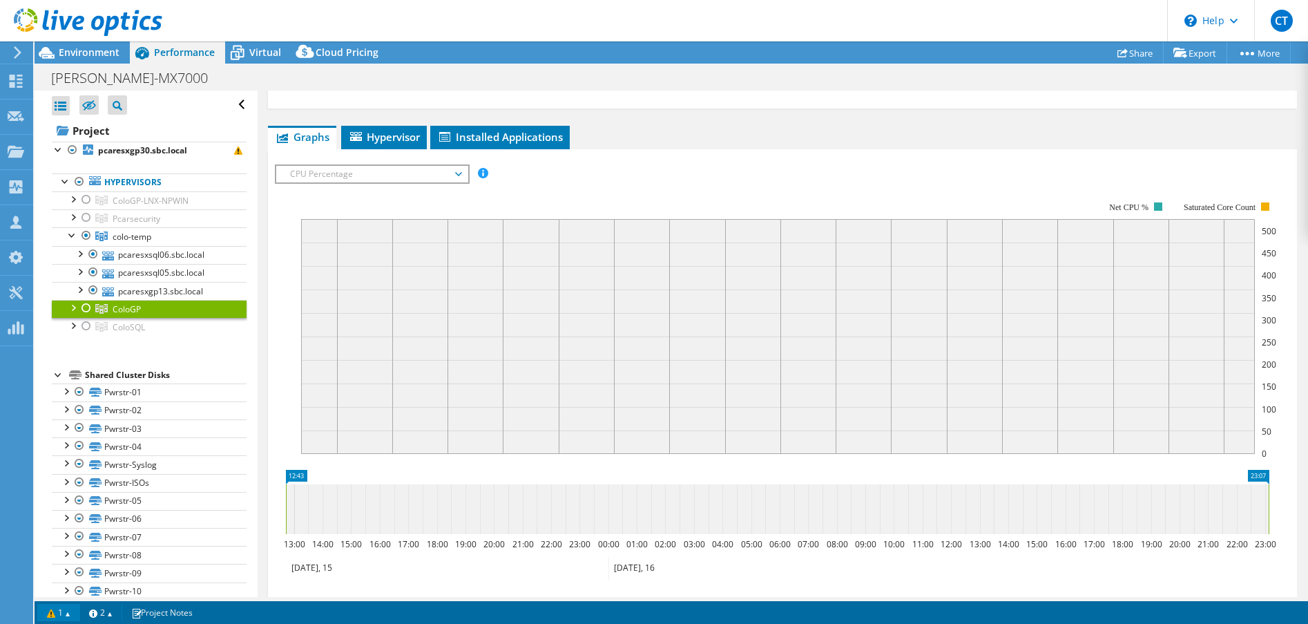
click at [52, 619] on link "1" at bounding box center [58, 612] width 43 height 17
